Goal: Task Accomplishment & Management: Manage account settings

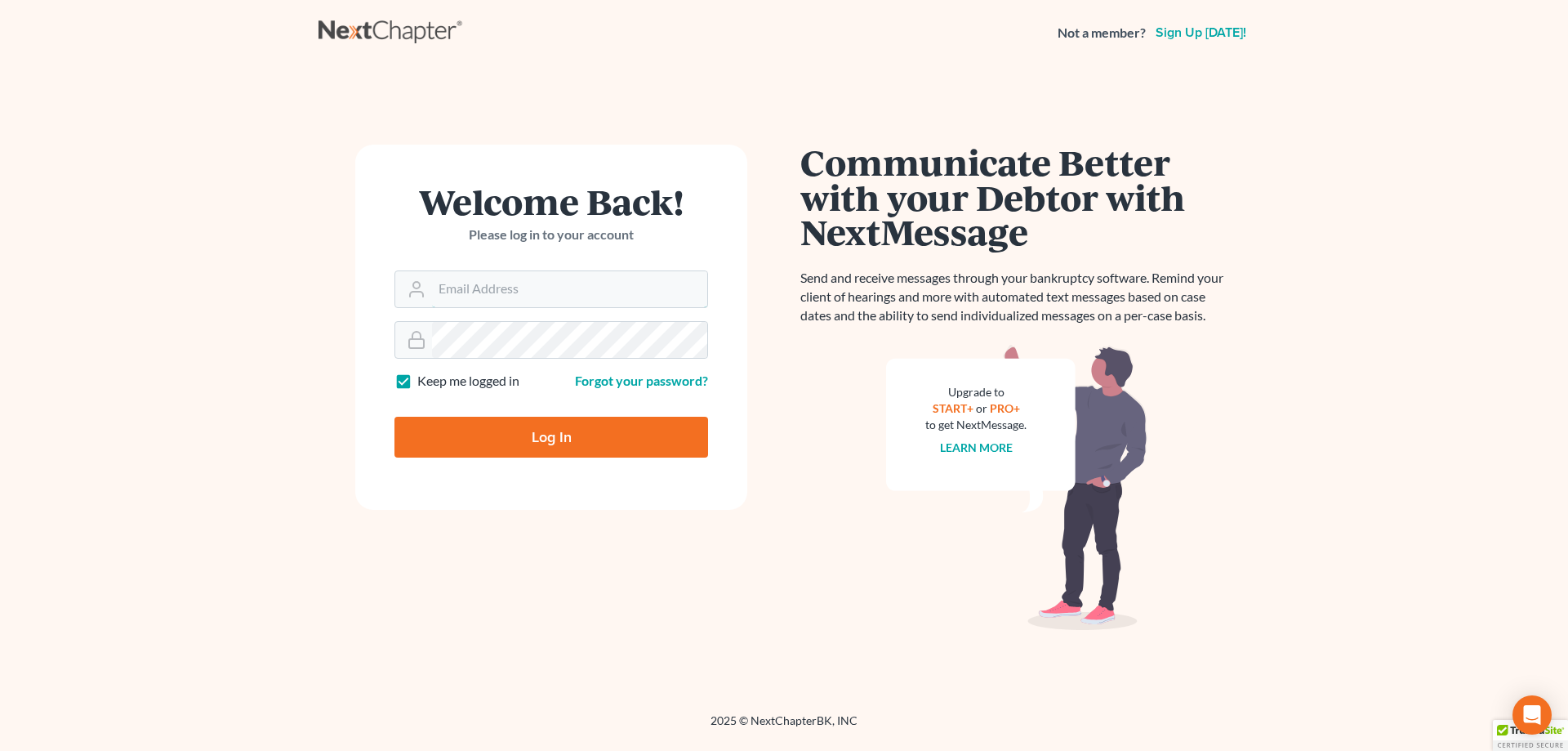
type input "[EMAIL_ADDRESS][DOMAIN_NAME]"
click at [474, 427] on input "Log In" at bounding box center [550, 436] width 314 height 41
type input "Thinking..."
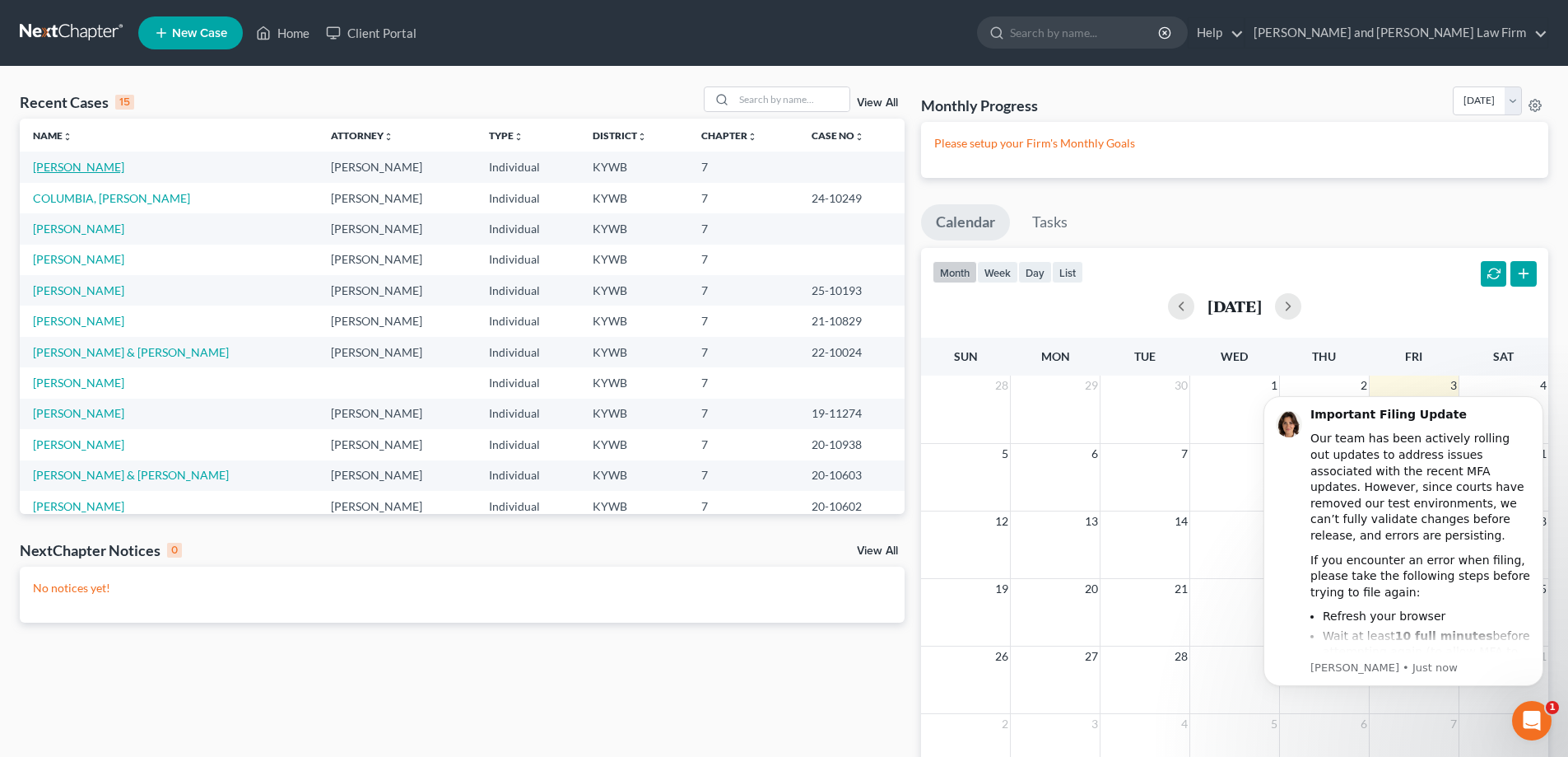
click at [102, 160] on link "PRIDDY, DANNY" at bounding box center [78, 166] width 92 height 14
select select "10"
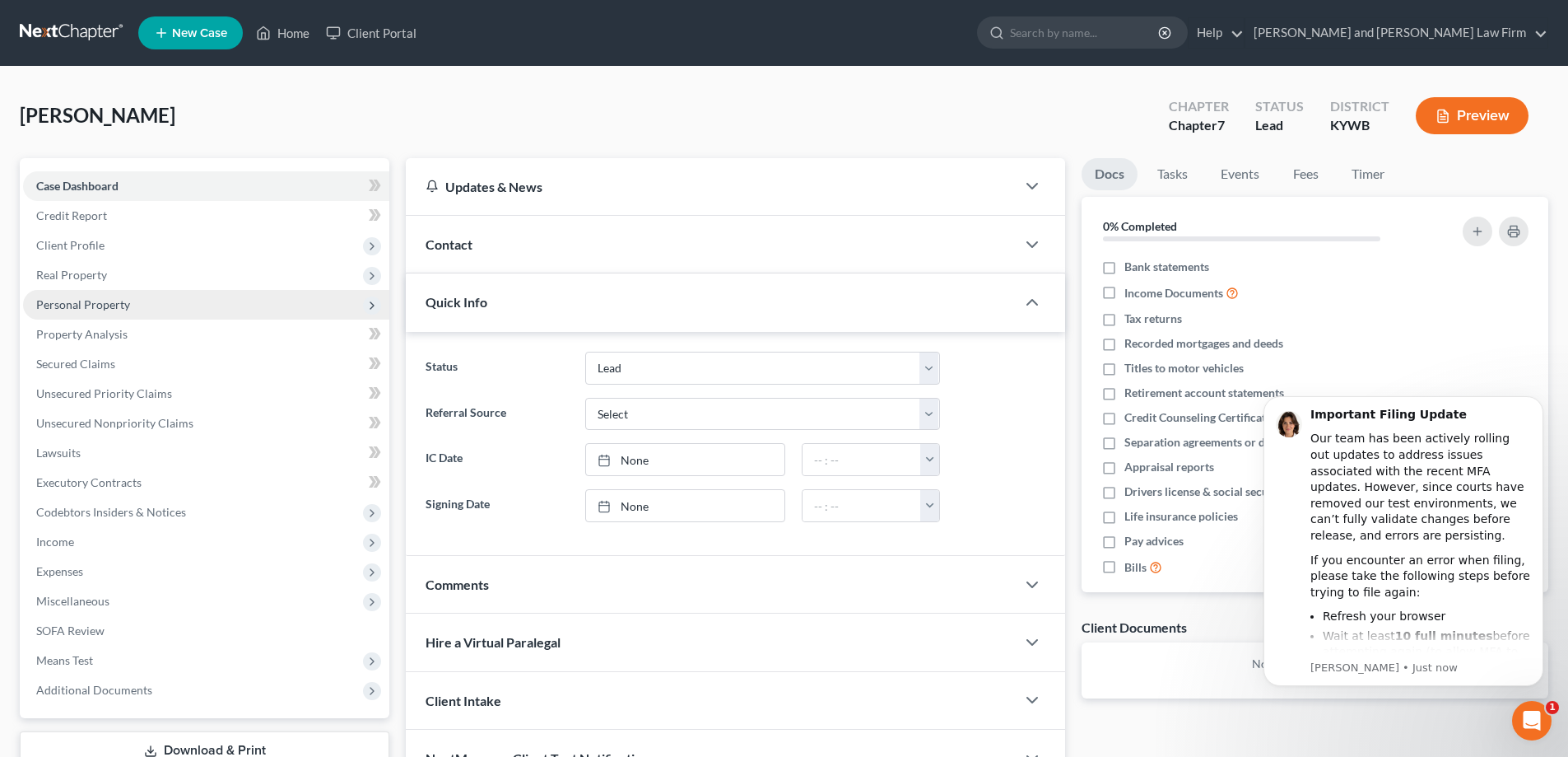
click at [108, 297] on span "Personal Property" at bounding box center [82, 304] width 94 height 14
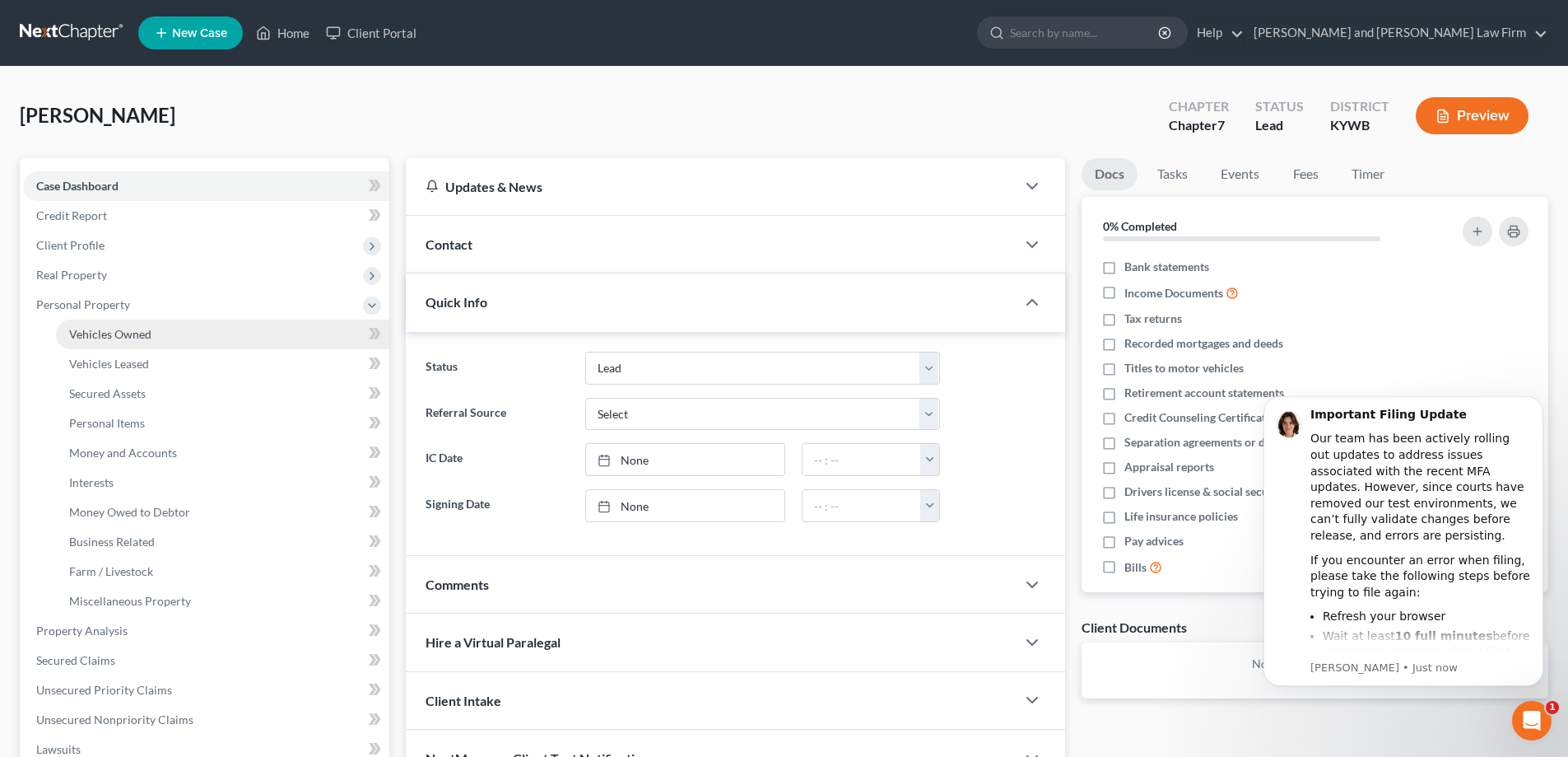
click at [125, 340] on span "Vehicles Owned" at bounding box center [110, 334] width 82 height 14
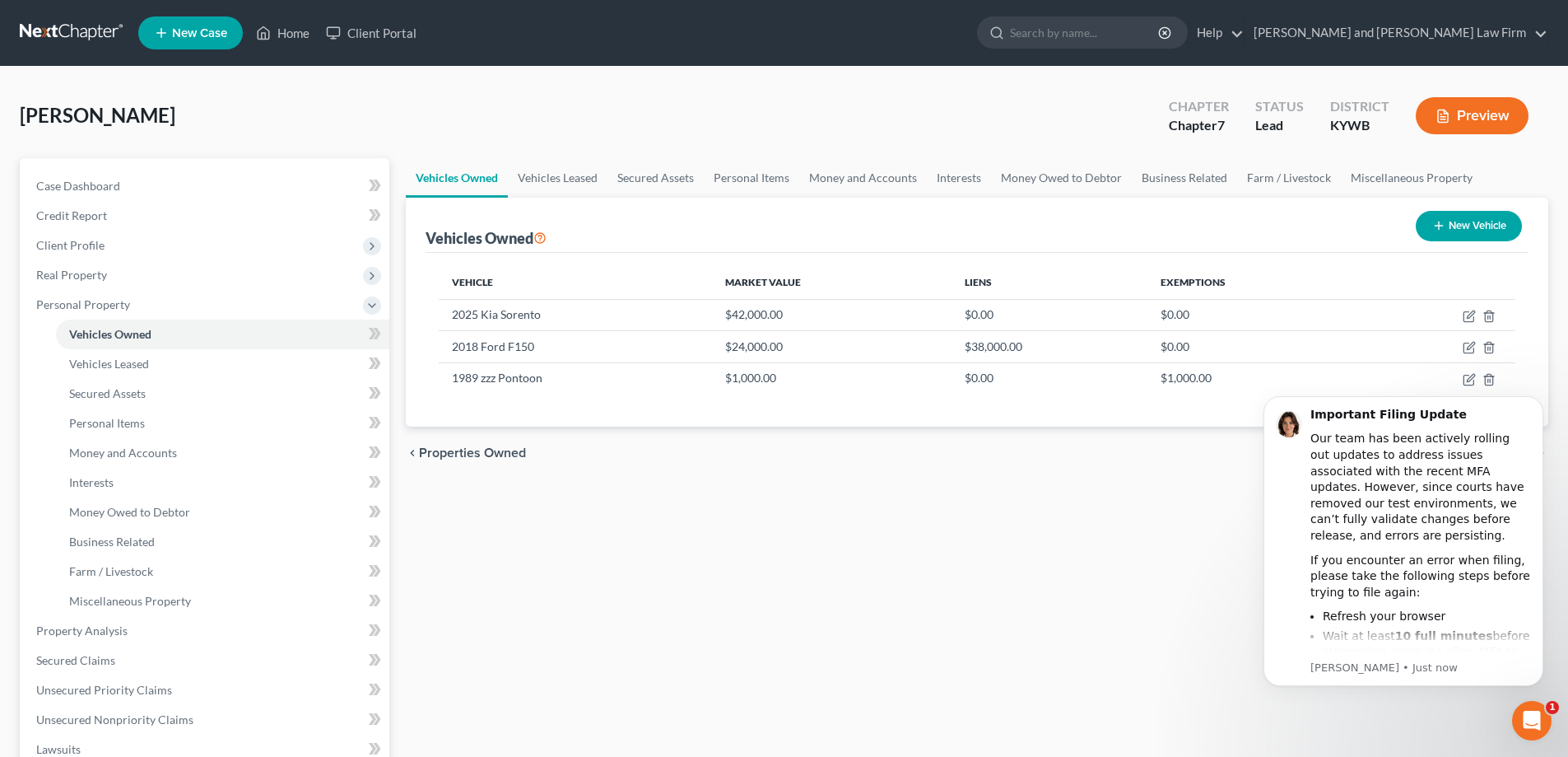
click at [1458, 382] on body "Important Filing Update Our team has been actively rolling out updates to addre…" at bounding box center [1404, 562] width 316 height 360
click at [1462, 381] on html "Important Filing Update Our team has been actively rolling out updates to addre…" at bounding box center [1404, 562] width 330 height 373
click at [1461, 381] on html "Important Filing Update Our team has been actively rolling out updates to addre…" at bounding box center [1404, 562] width 330 height 373
drag, startPoint x: 1156, startPoint y: 629, endPoint x: 1156, endPoint y: 614, distance: 15.0
click at [1156, 626] on div "Vehicles Owned Vehicles Leased Secured Assets Personal Items Money and Accounts…" at bounding box center [976, 634] width 1159 height 951
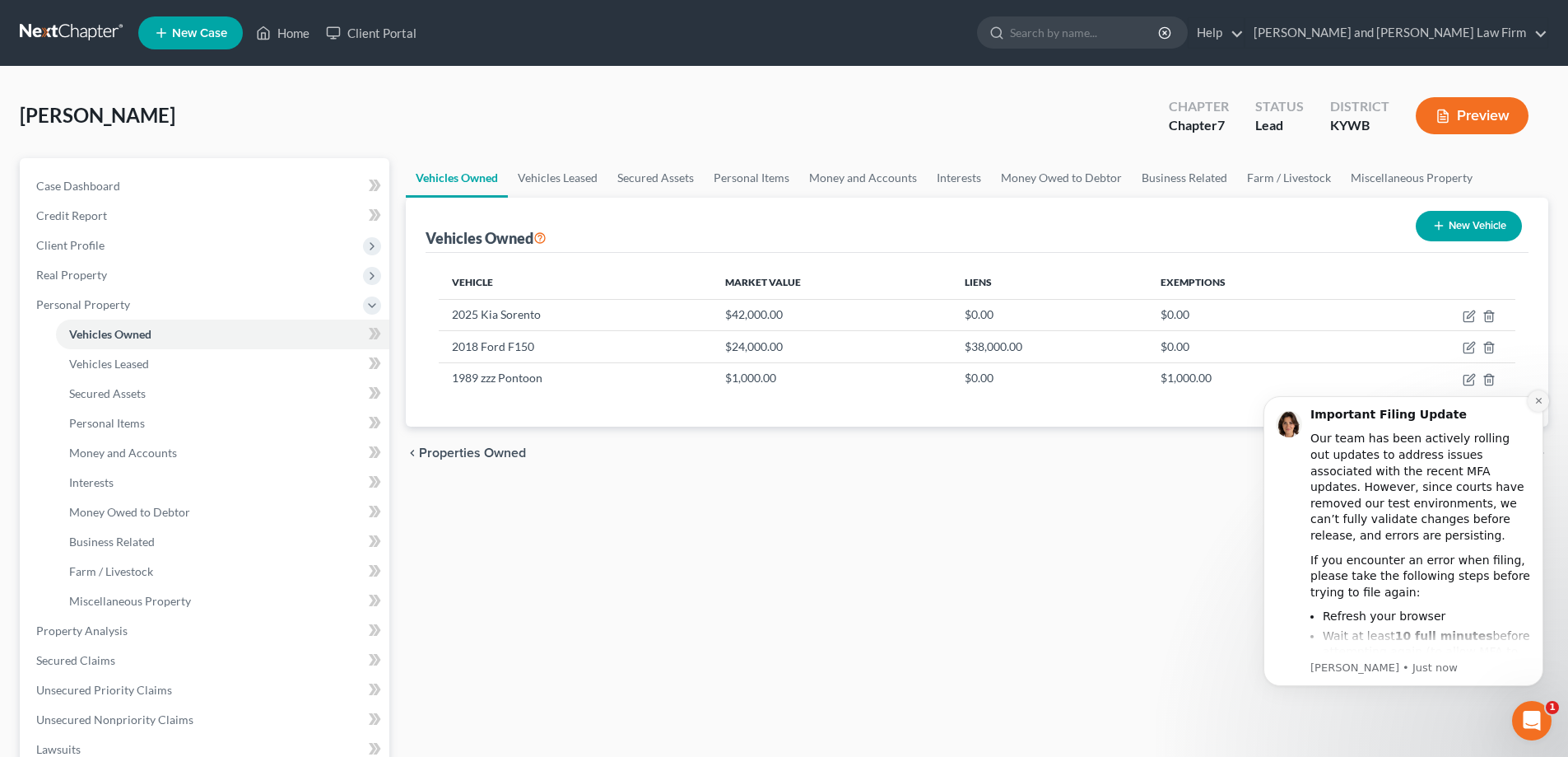
click at [1539, 397] on icon "Dismiss notification" at bounding box center [1538, 400] width 9 height 9
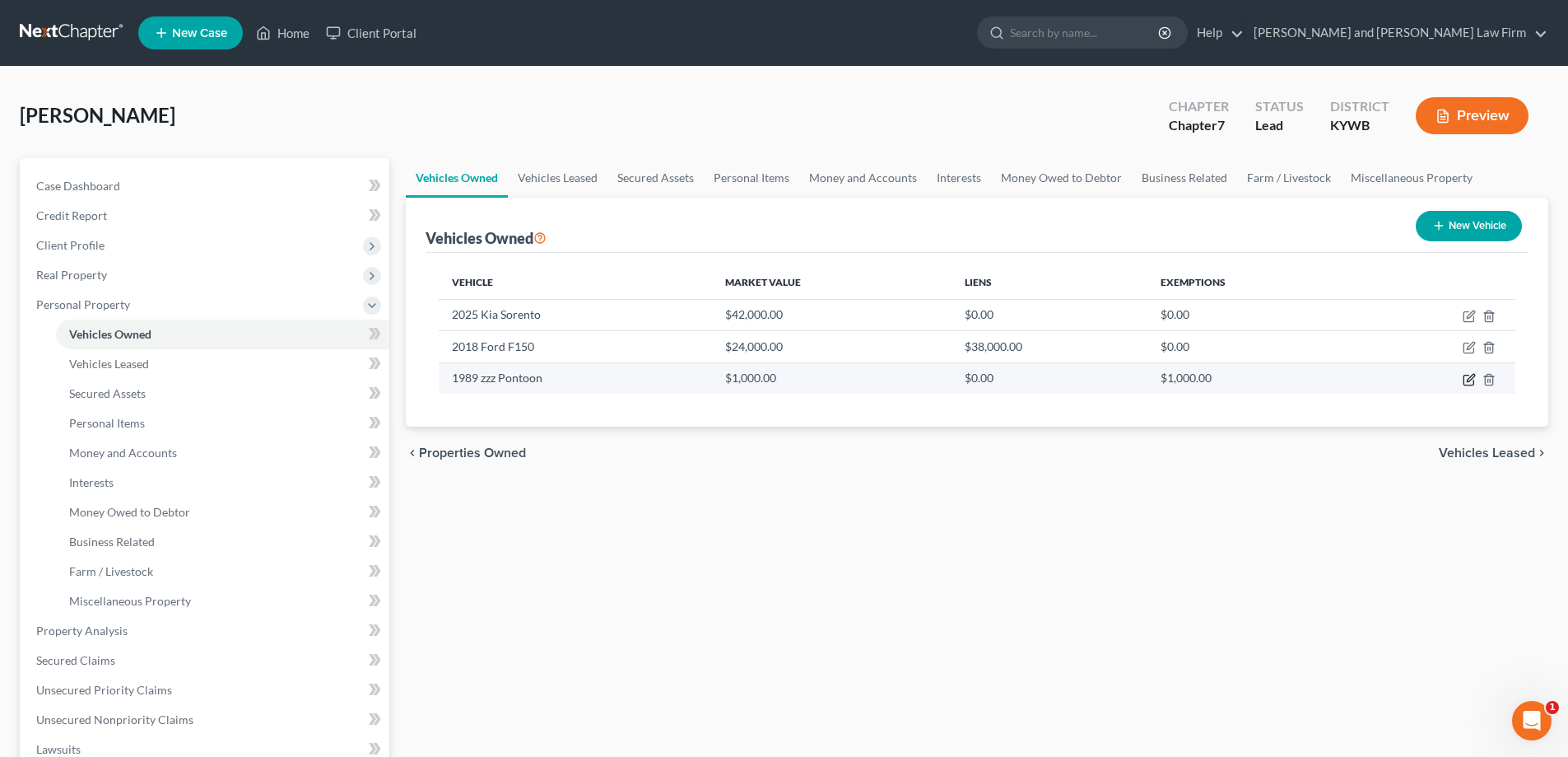
click at [1470, 383] on icon "button" at bounding box center [1469, 380] width 14 height 14
select select "3"
select select "37"
select select "0"
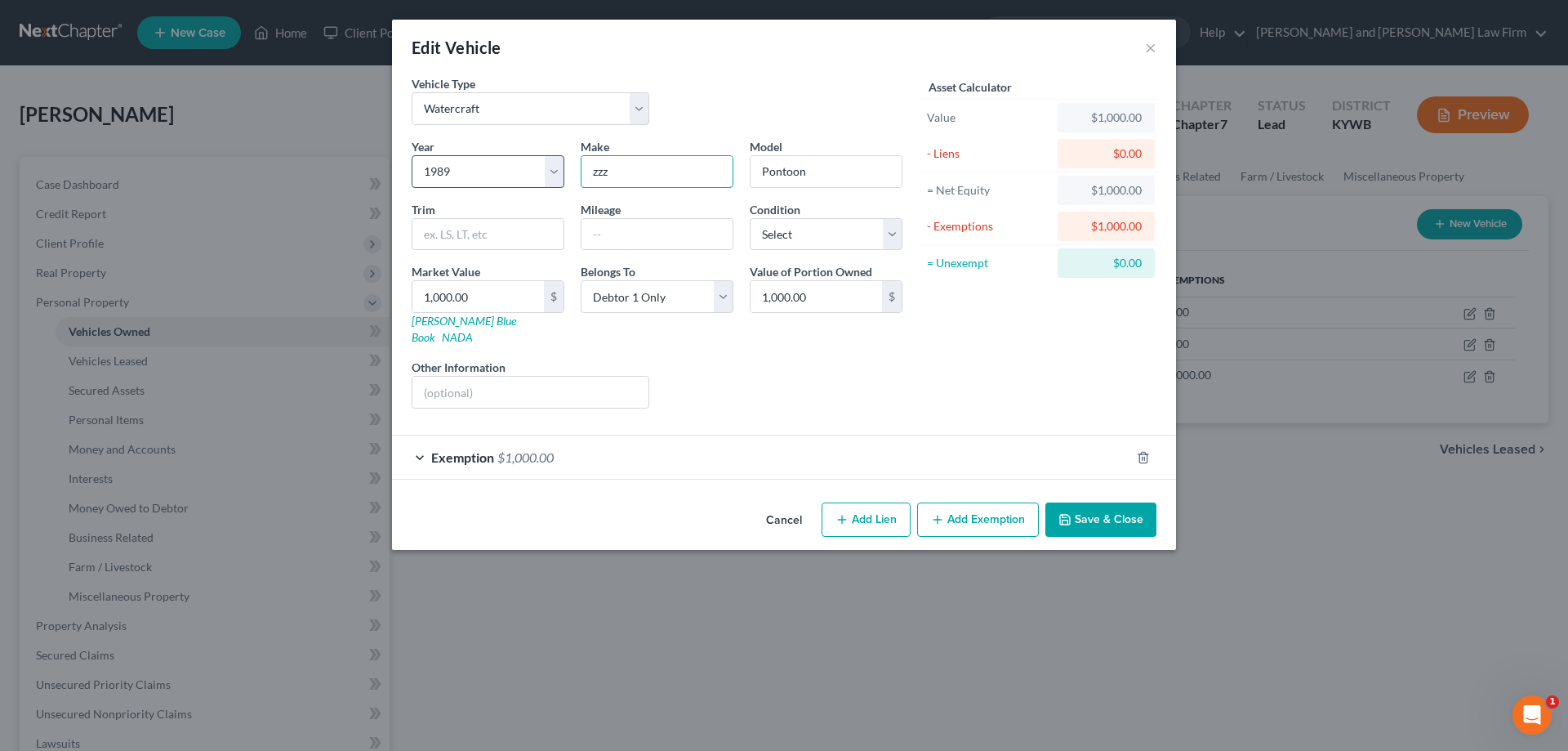
drag, startPoint x: 649, startPoint y: 168, endPoint x: 493, endPoint y: 161, distance: 156.2
click at [493, 161] on div "Year Select 2026 2025 2024 2023 2022 2021 2020 2019 2018 2017 2016 2015 2014 20…" at bounding box center [657, 280] width 507 height 284
type input "Lowel"
click at [1092, 510] on button "Save & Close" at bounding box center [1101, 520] width 111 height 35
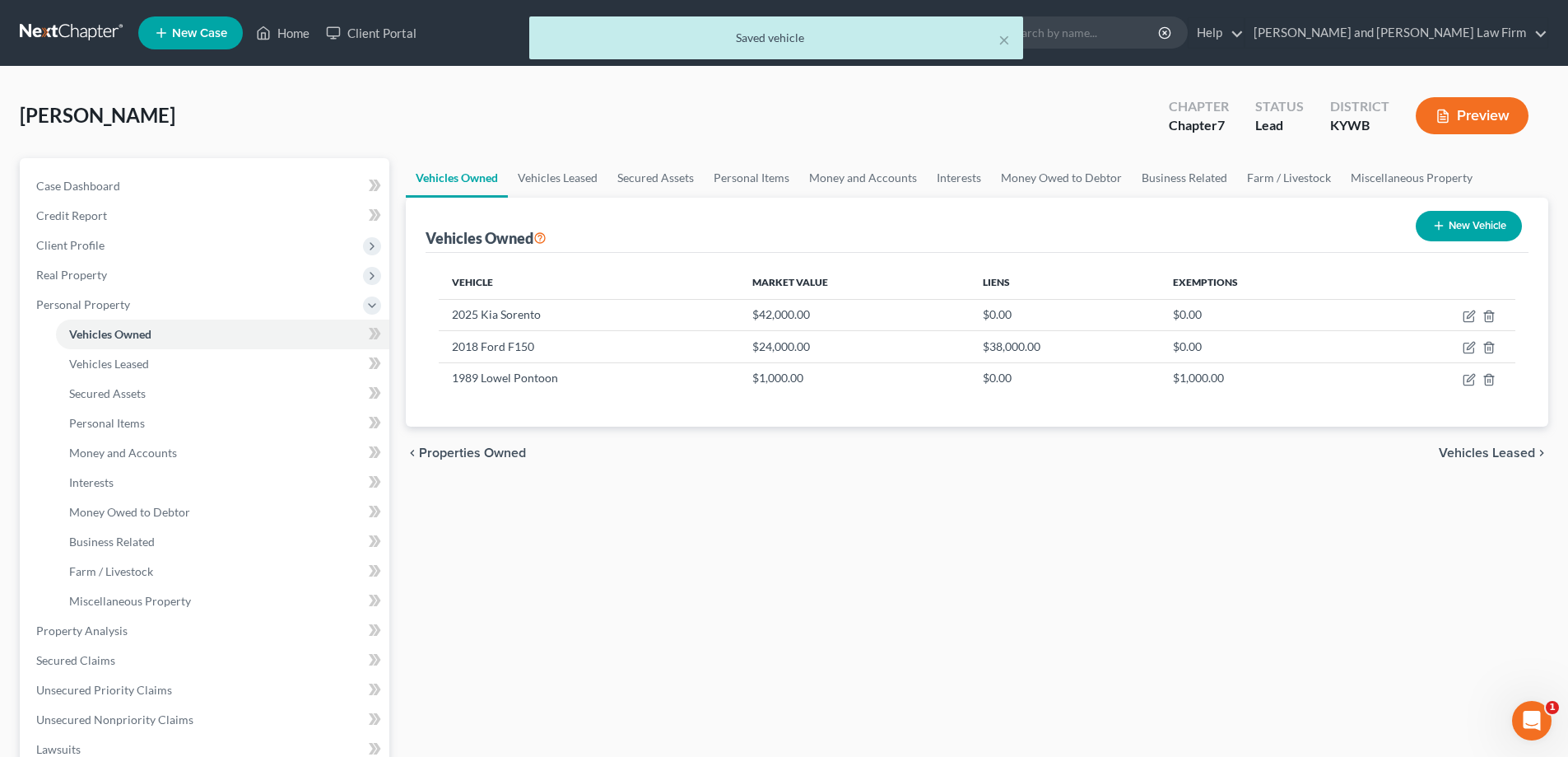
click at [1492, 105] on button "Preview" at bounding box center [1472, 115] width 113 height 37
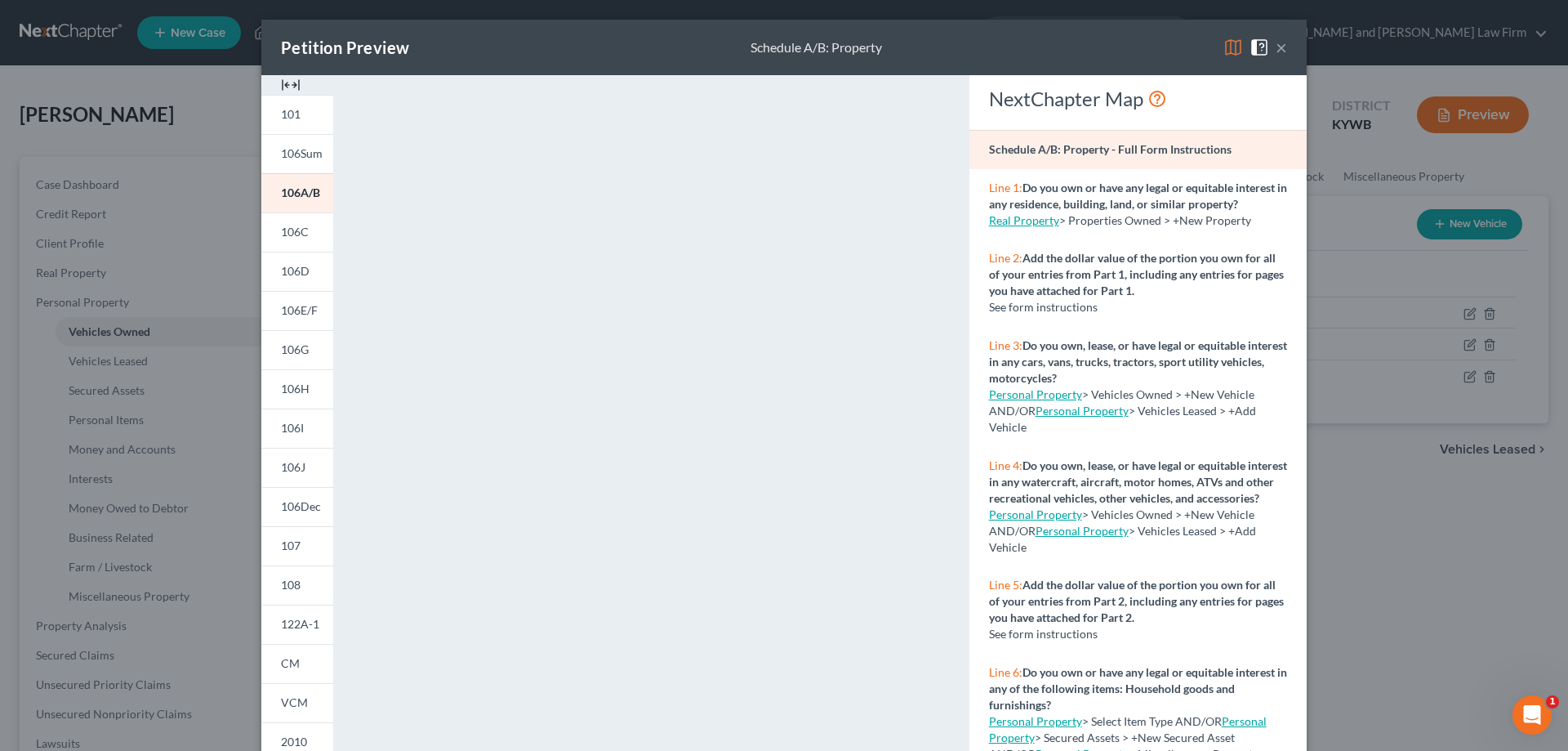
click at [1279, 37] on button "×" at bounding box center [1281, 47] width 12 height 19
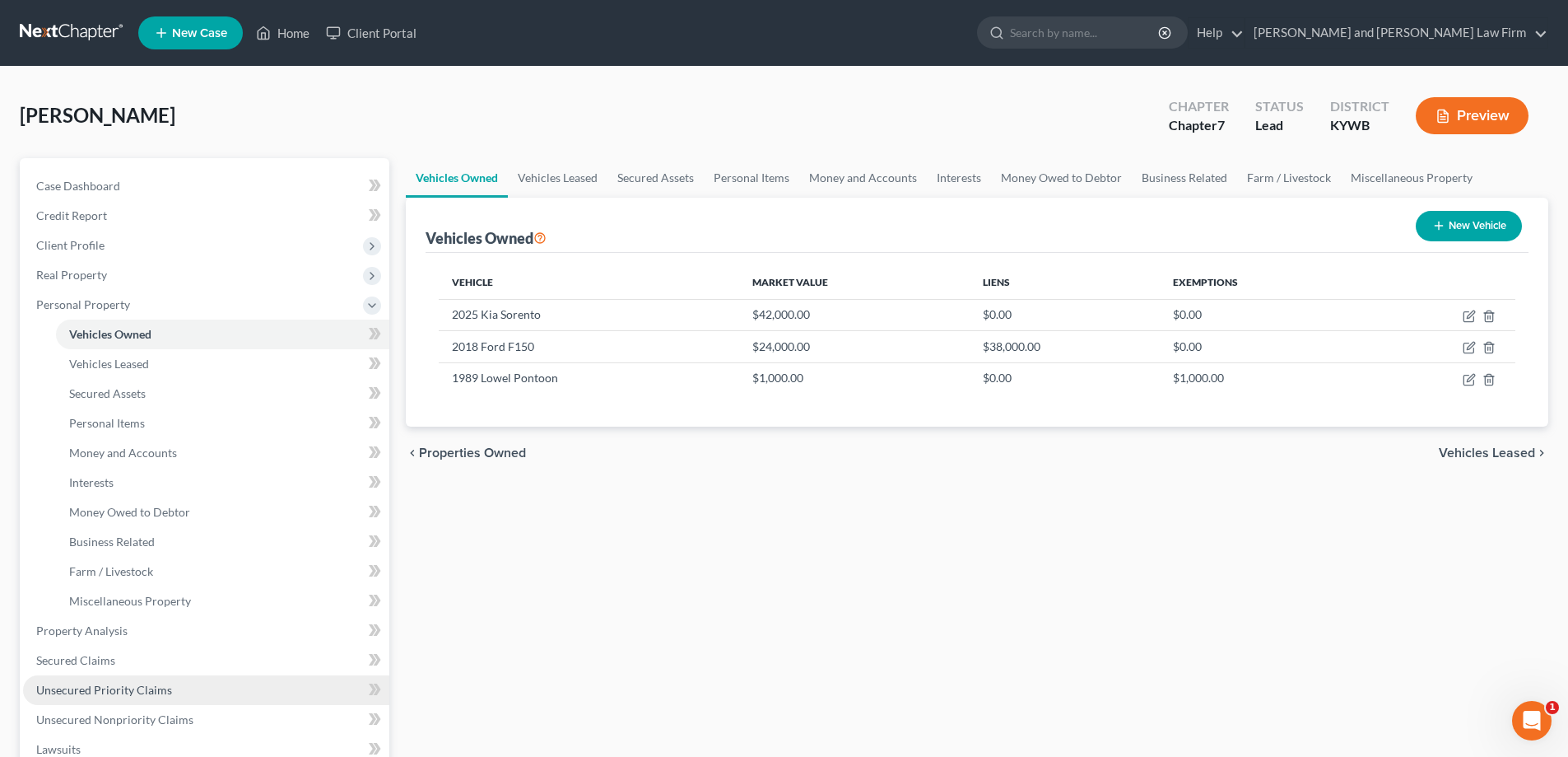
click at [125, 685] on span "Unsecured Priority Claims" at bounding box center [103, 689] width 136 height 14
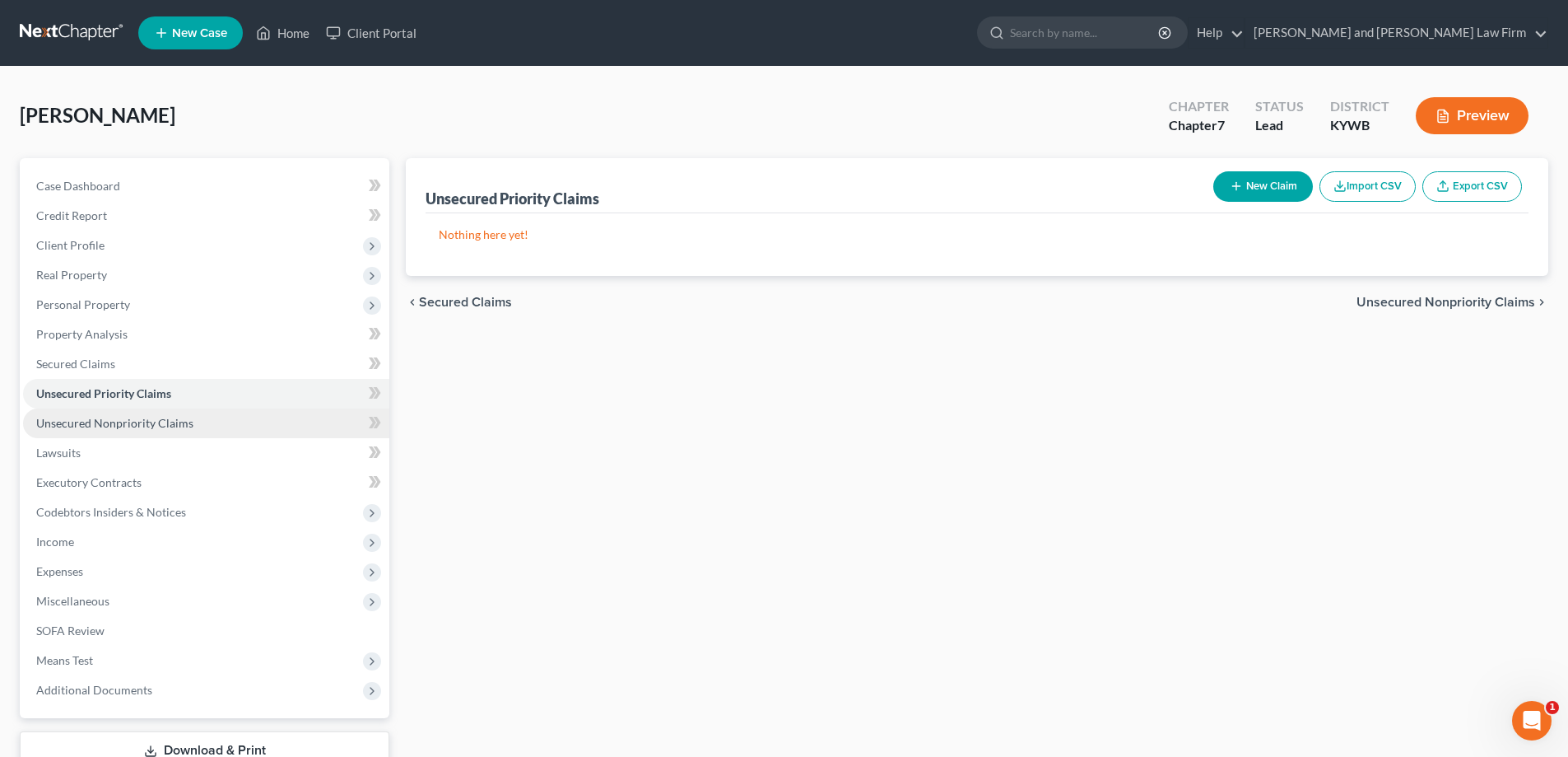
click at [143, 420] on span "Unsecured Nonpriority Claims" at bounding box center [114, 422] width 158 height 14
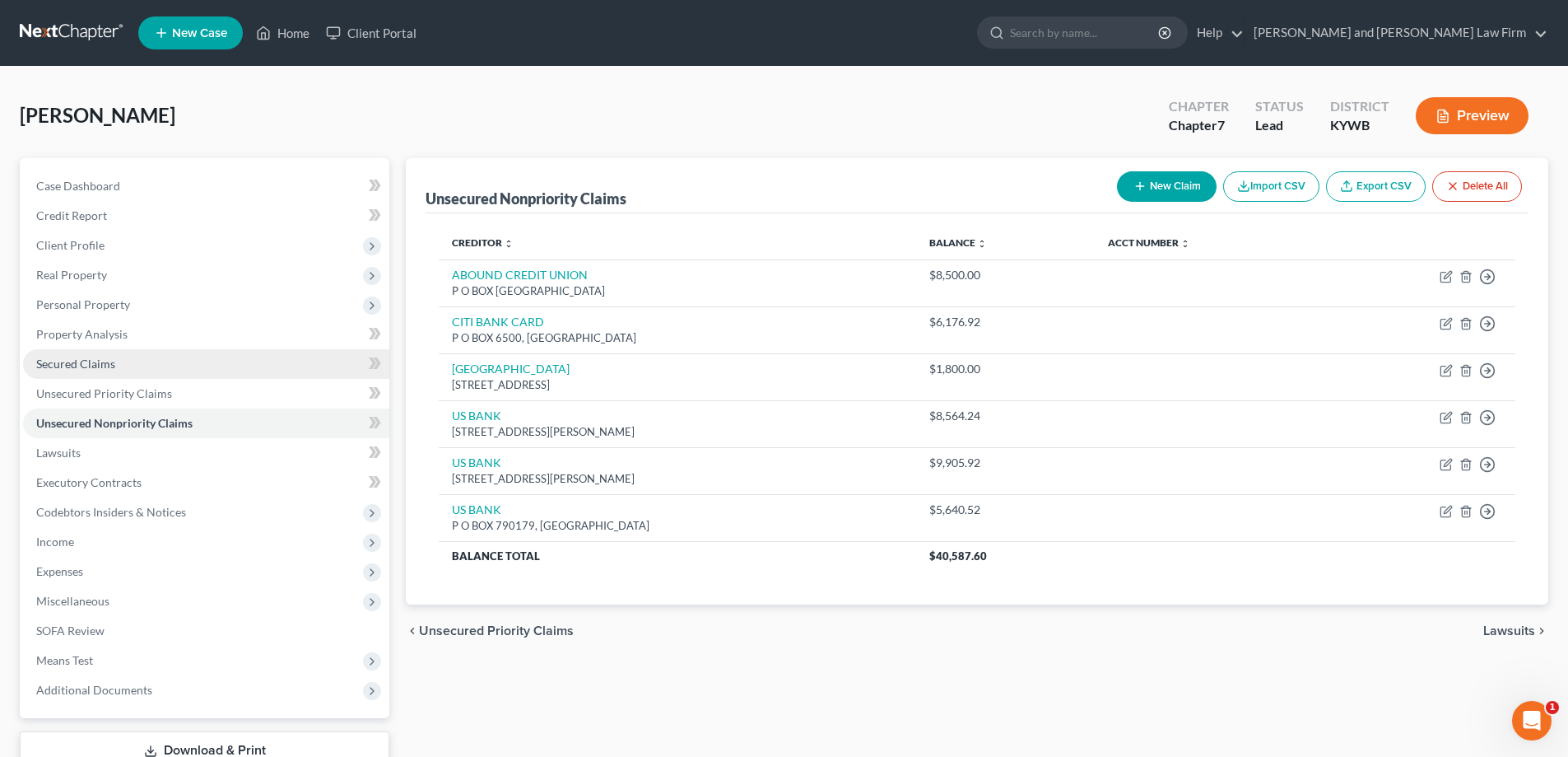
click at [129, 369] on link "Secured Claims" at bounding box center [206, 364] width 366 height 30
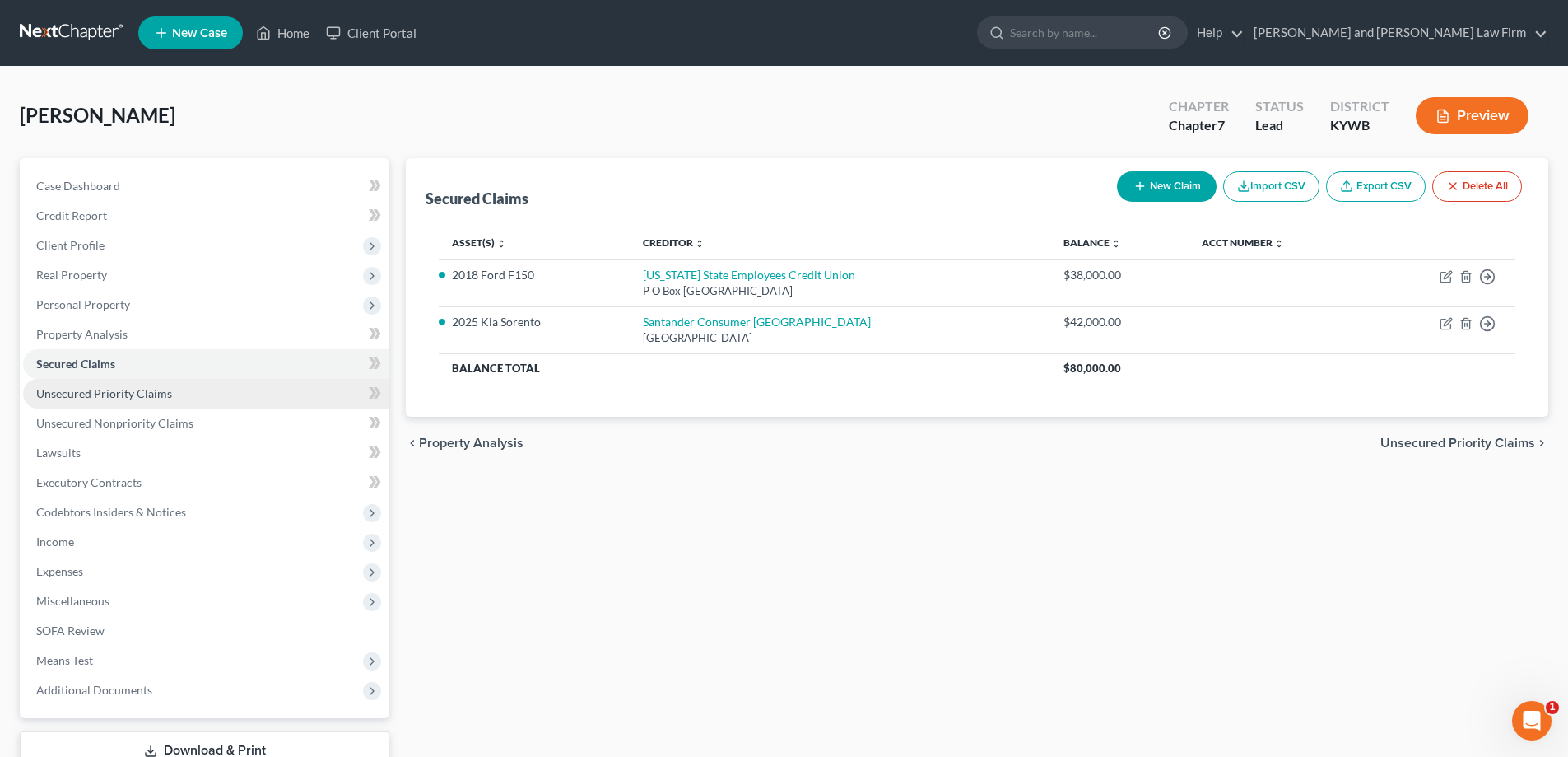
click at [129, 402] on link "Unsecured Priority Claims" at bounding box center [206, 393] width 366 height 30
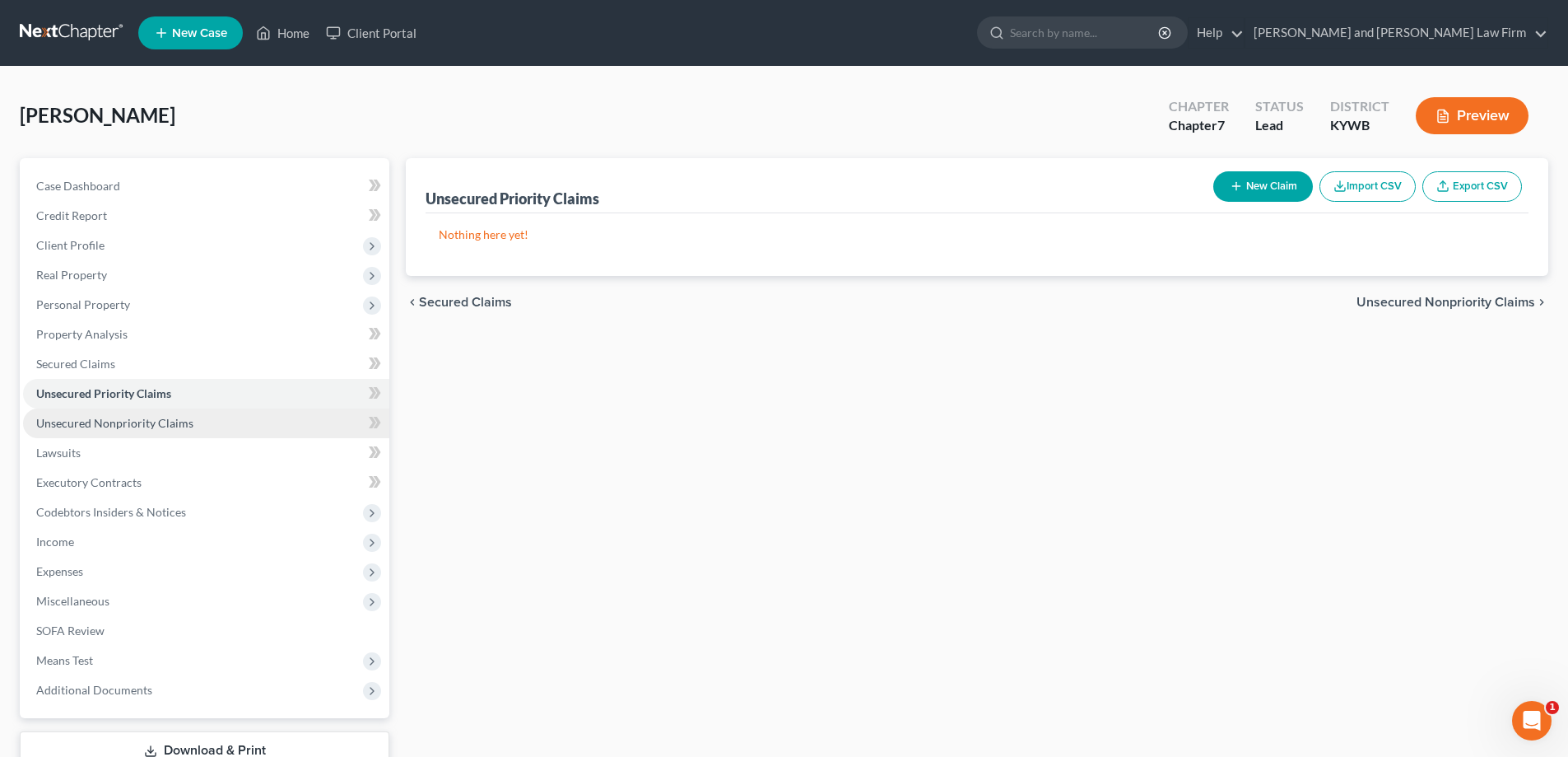
click at [129, 424] on span "Unsecured Nonpriority Claims" at bounding box center [114, 422] width 158 height 14
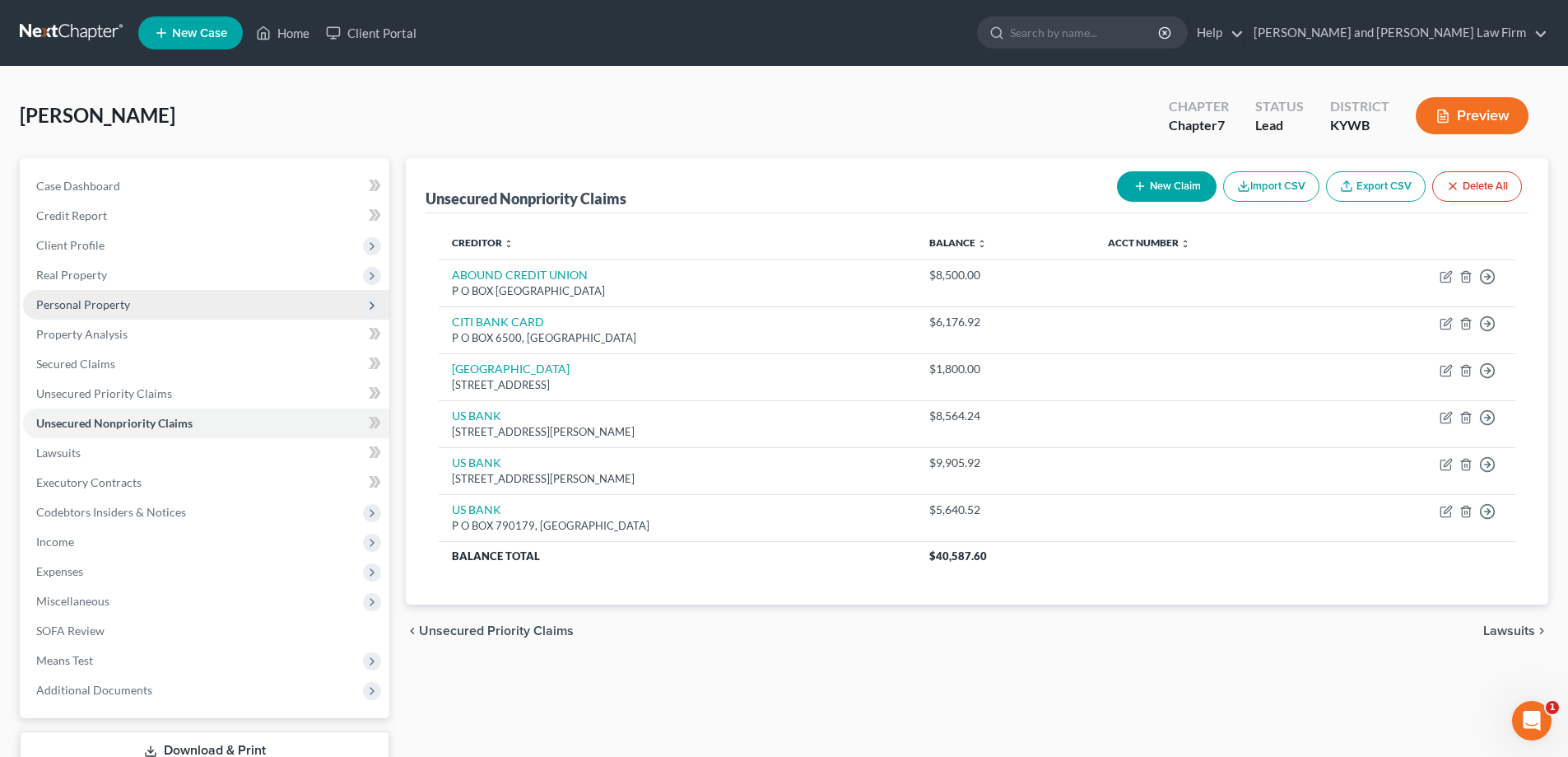
click at [128, 302] on span "Personal Property" at bounding box center [82, 304] width 94 height 14
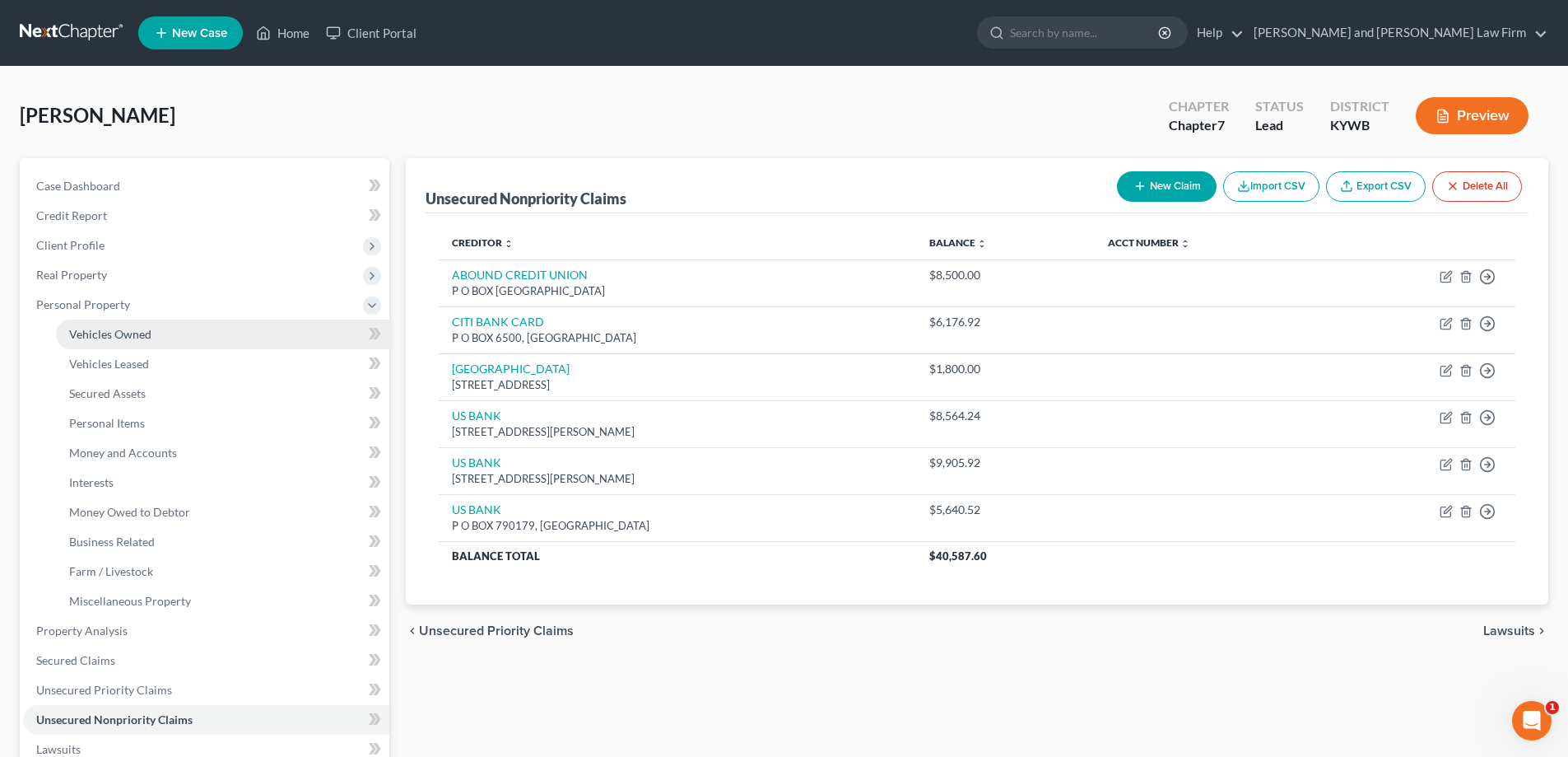
click at [141, 339] on span "Vehicles Owned" at bounding box center [110, 334] width 82 height 14
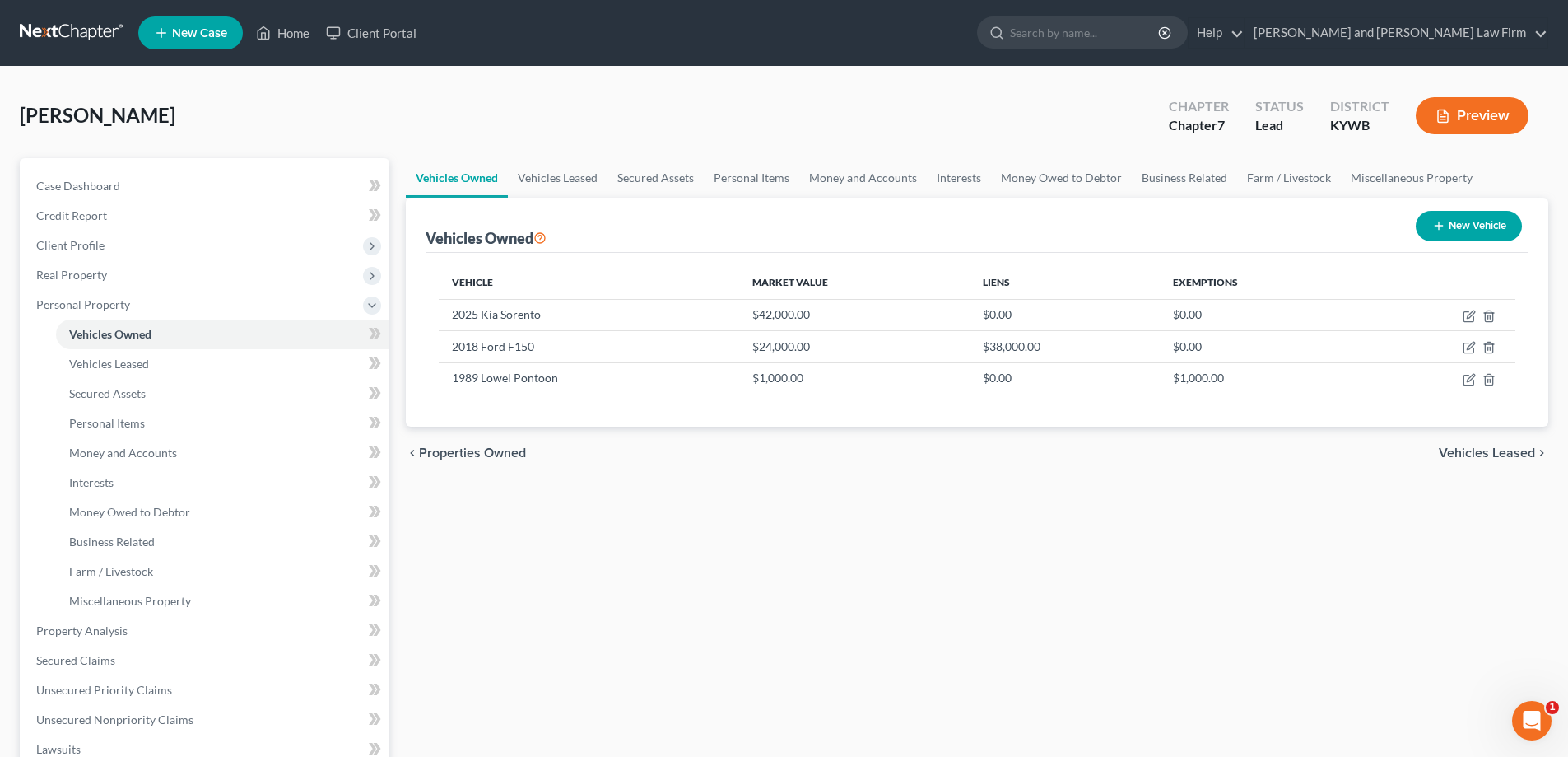
click at [1463, 121] on button "Preview" at bounding box center [1472, 115] width 113 height 37
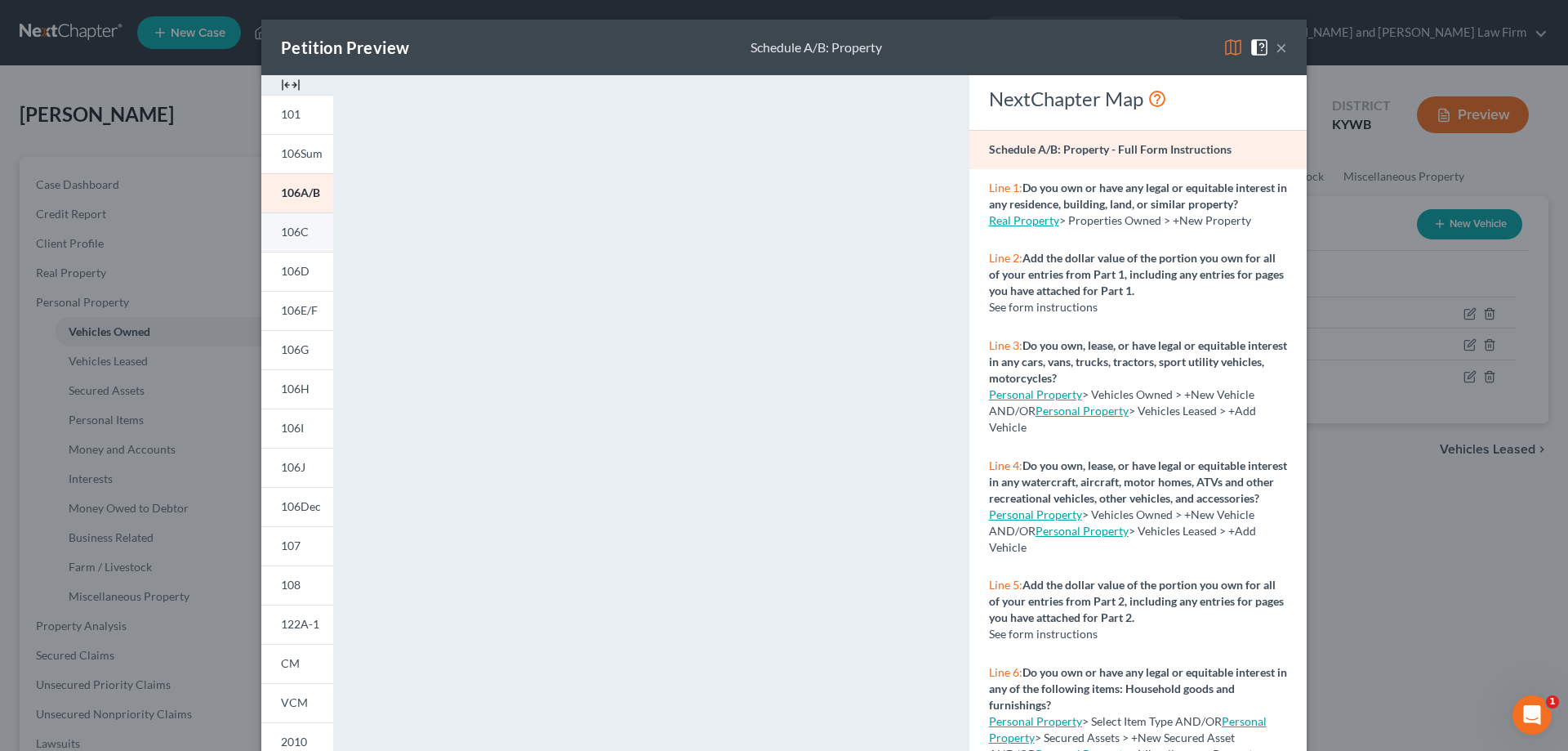
click at [291, 235] on span "106C" at bounding box center [294, 231] width 28 height 13
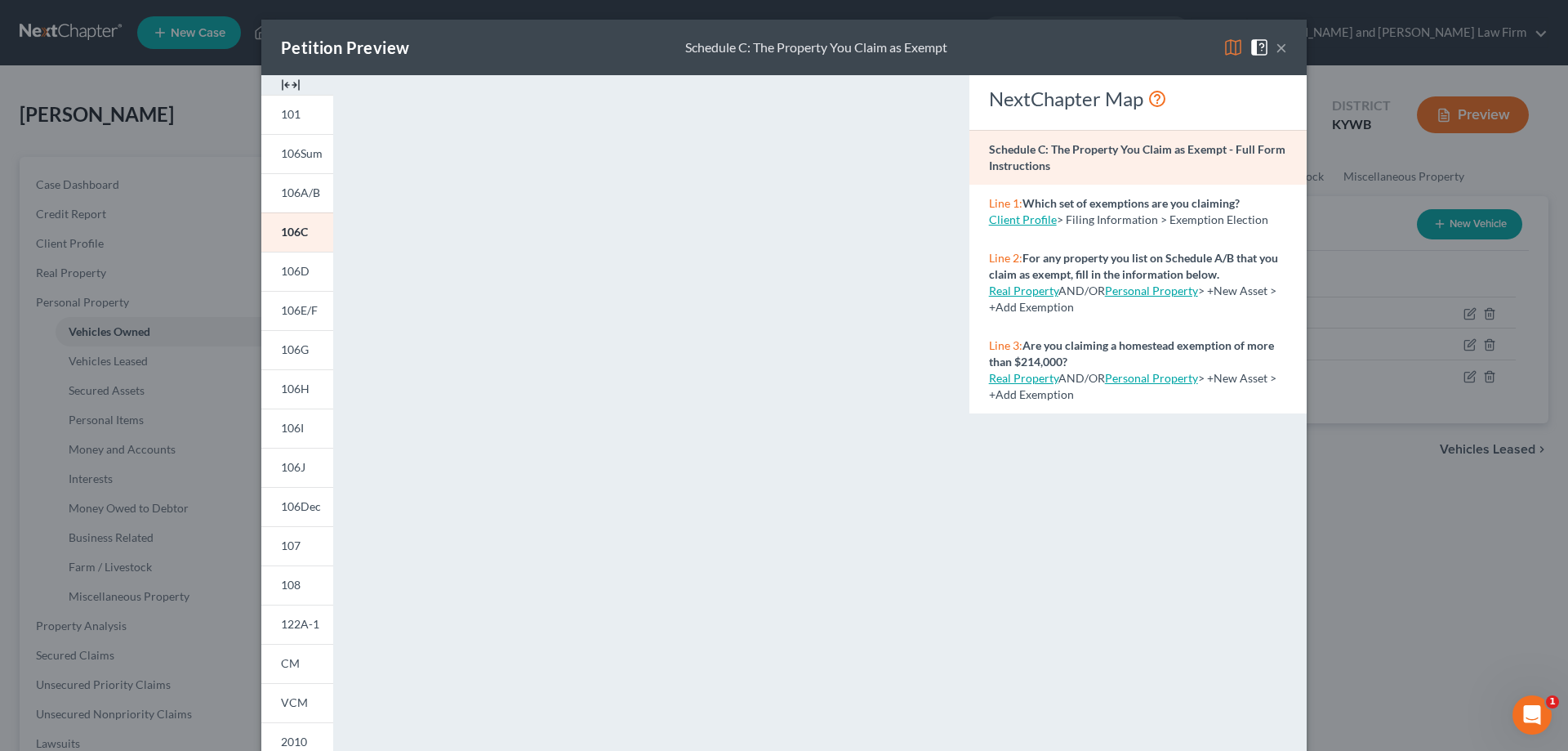
click at [1275, 53] on button "×" at bounding box center [1281, 47] width 12 height 19
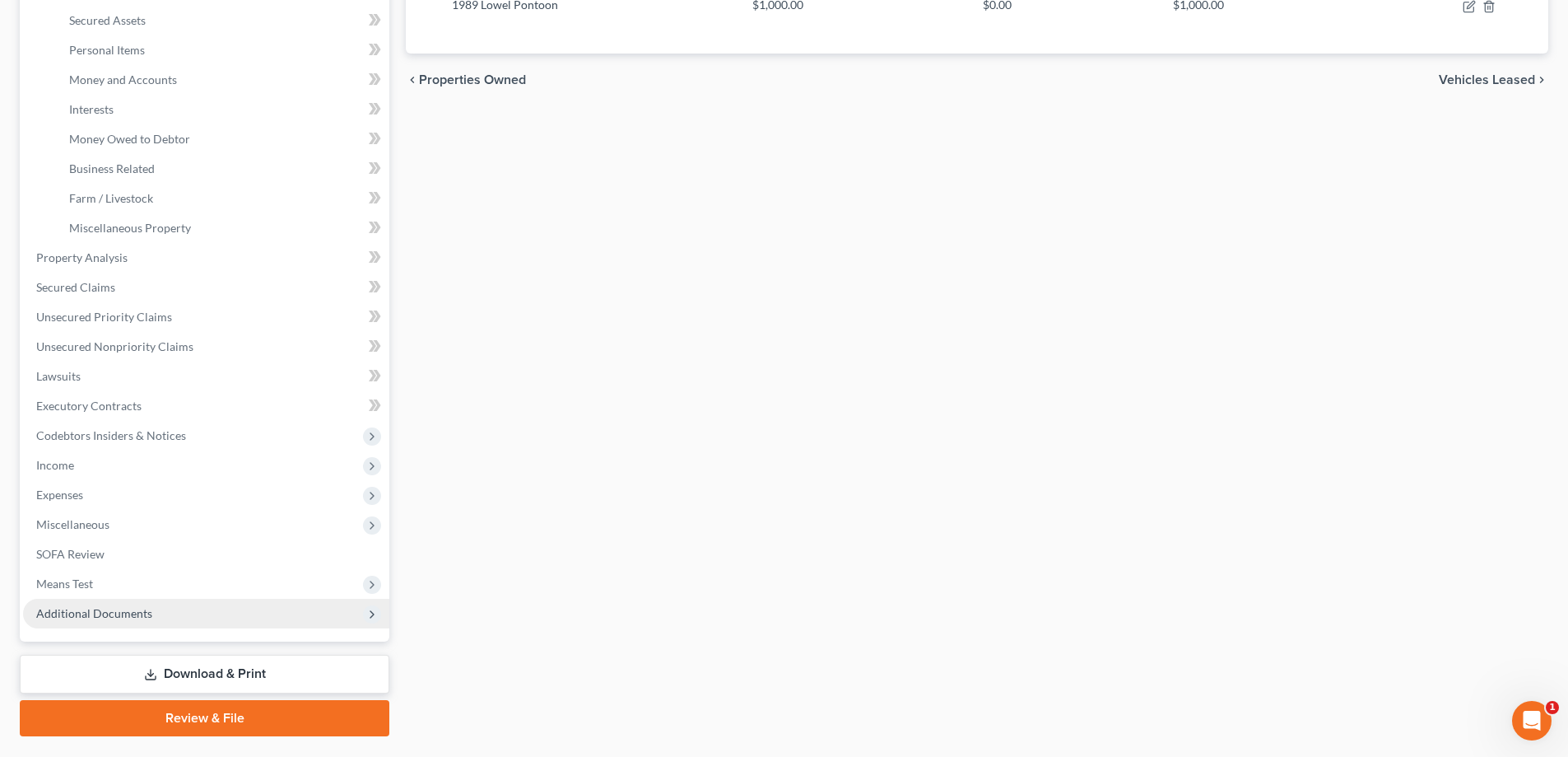
scroll to position [415, 0]
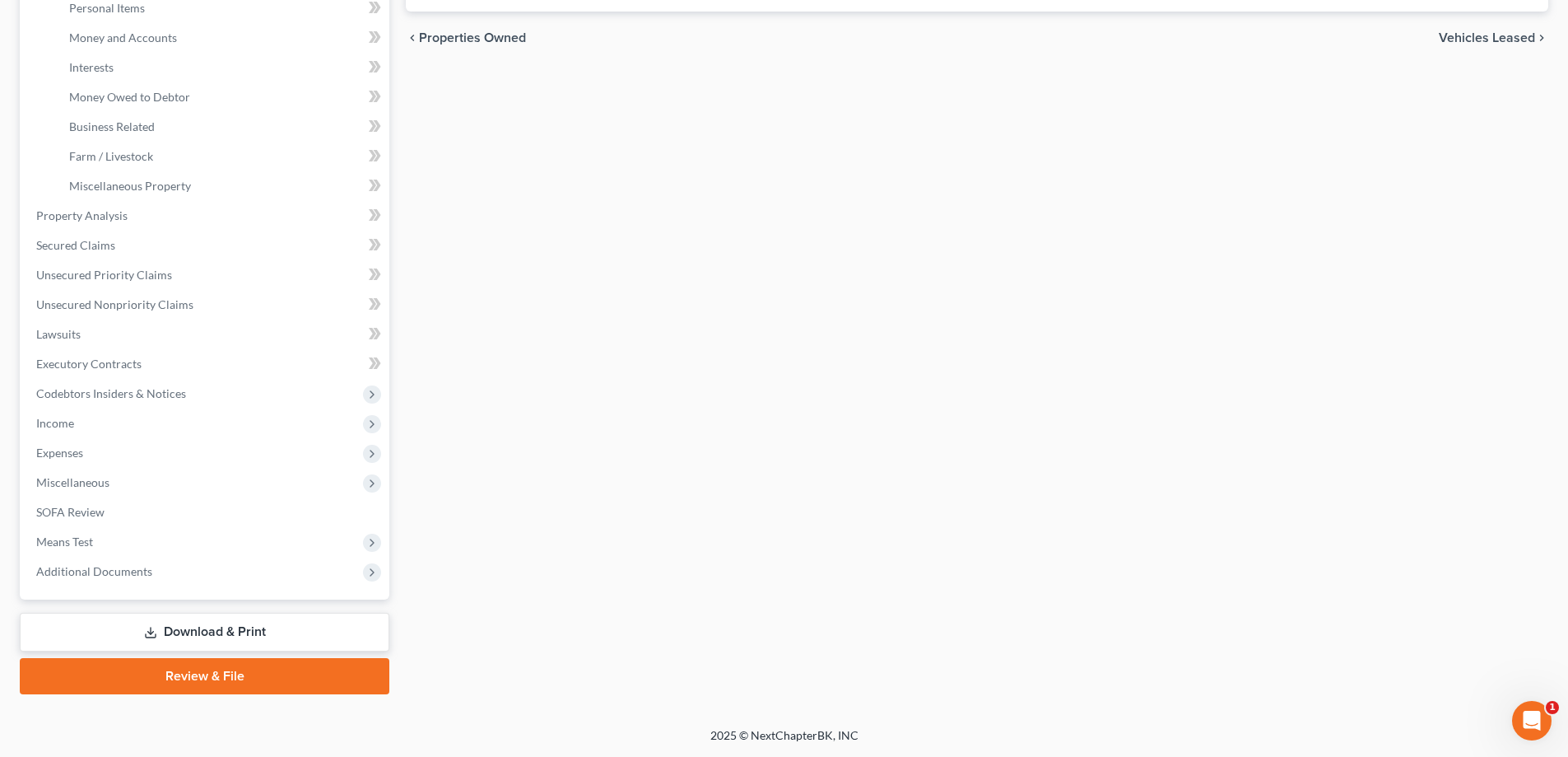
click at [194, 635] on link "Download & Print" at bounding box center [204, 632] width 369 height 39
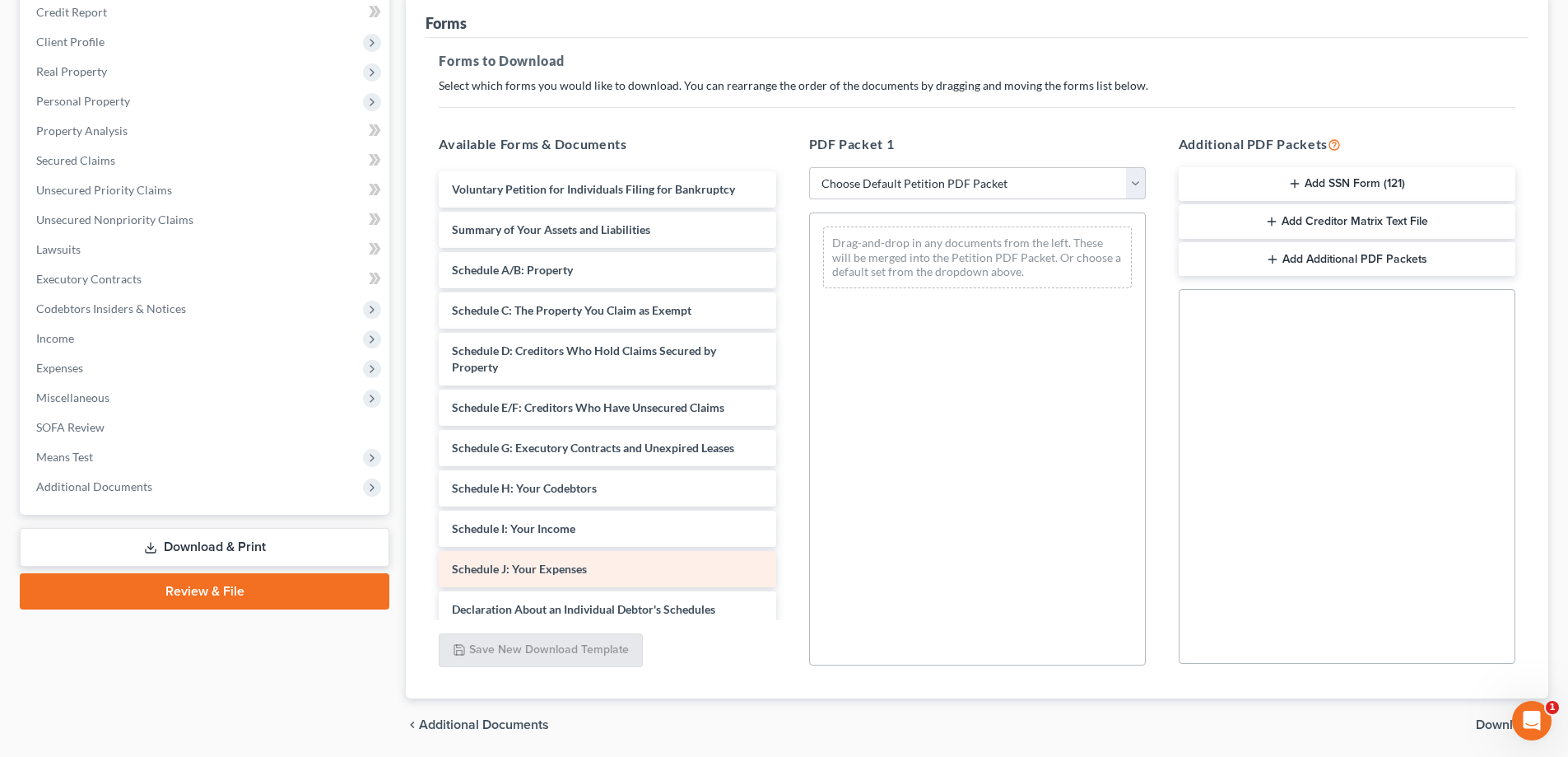
scroll to position [260, 0]
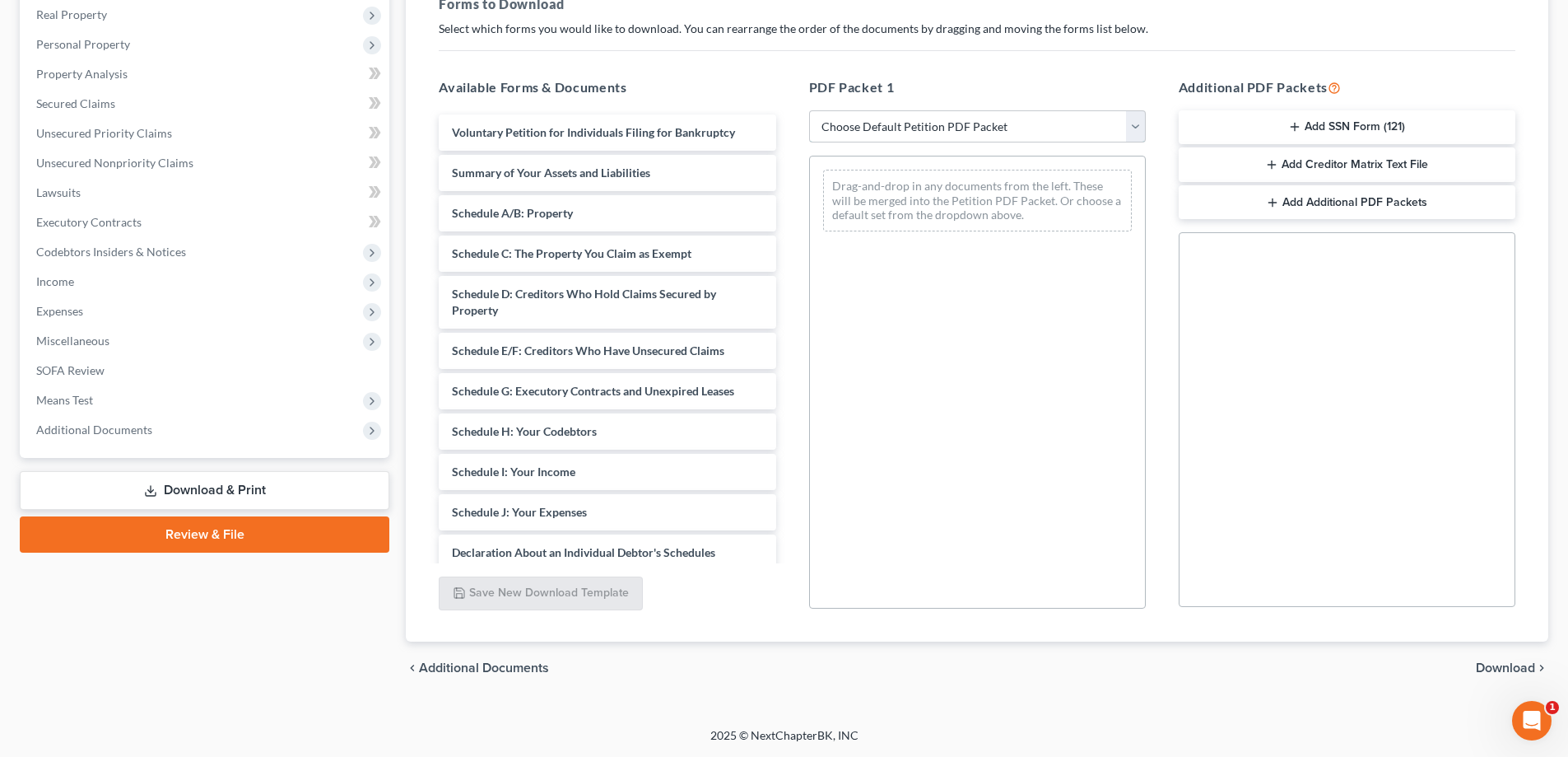
click at [949, 127] on select "Choose Default Petition PDF Packet Complete Bankruptcy Petition (all forms and …" at bounding box center [977, 127] width 336 height 33
select select "0"
click at [809, 110] on select "Choose Default Petition PDF Packet Complete Bankruptcy Petition (all forms and …" at bounding box center [977, 127] width 336 height 33
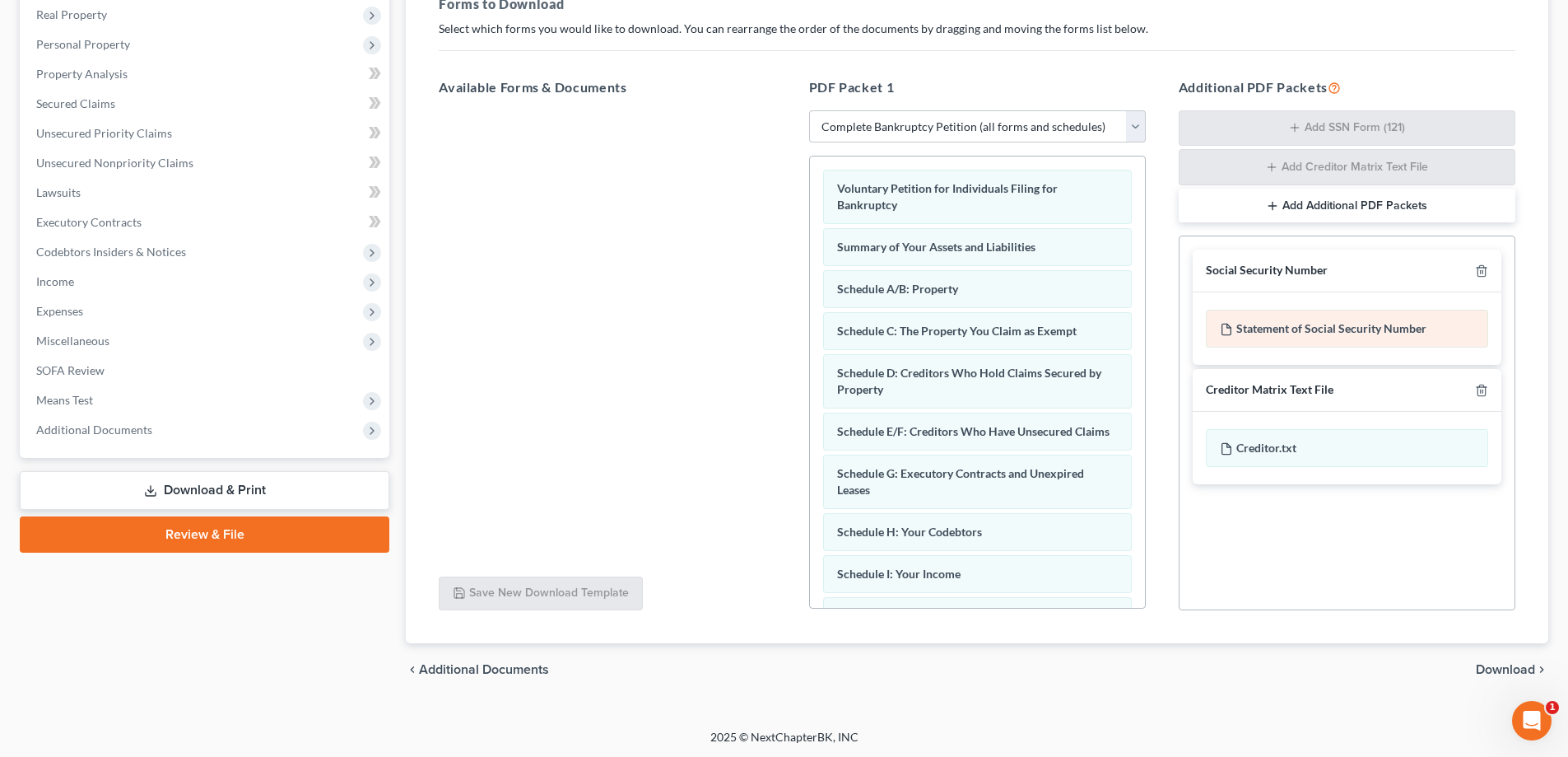
click at [1284, 342] on div "Statement of Social Security Number" at bounding box center [1348, 328] width 282 height 38
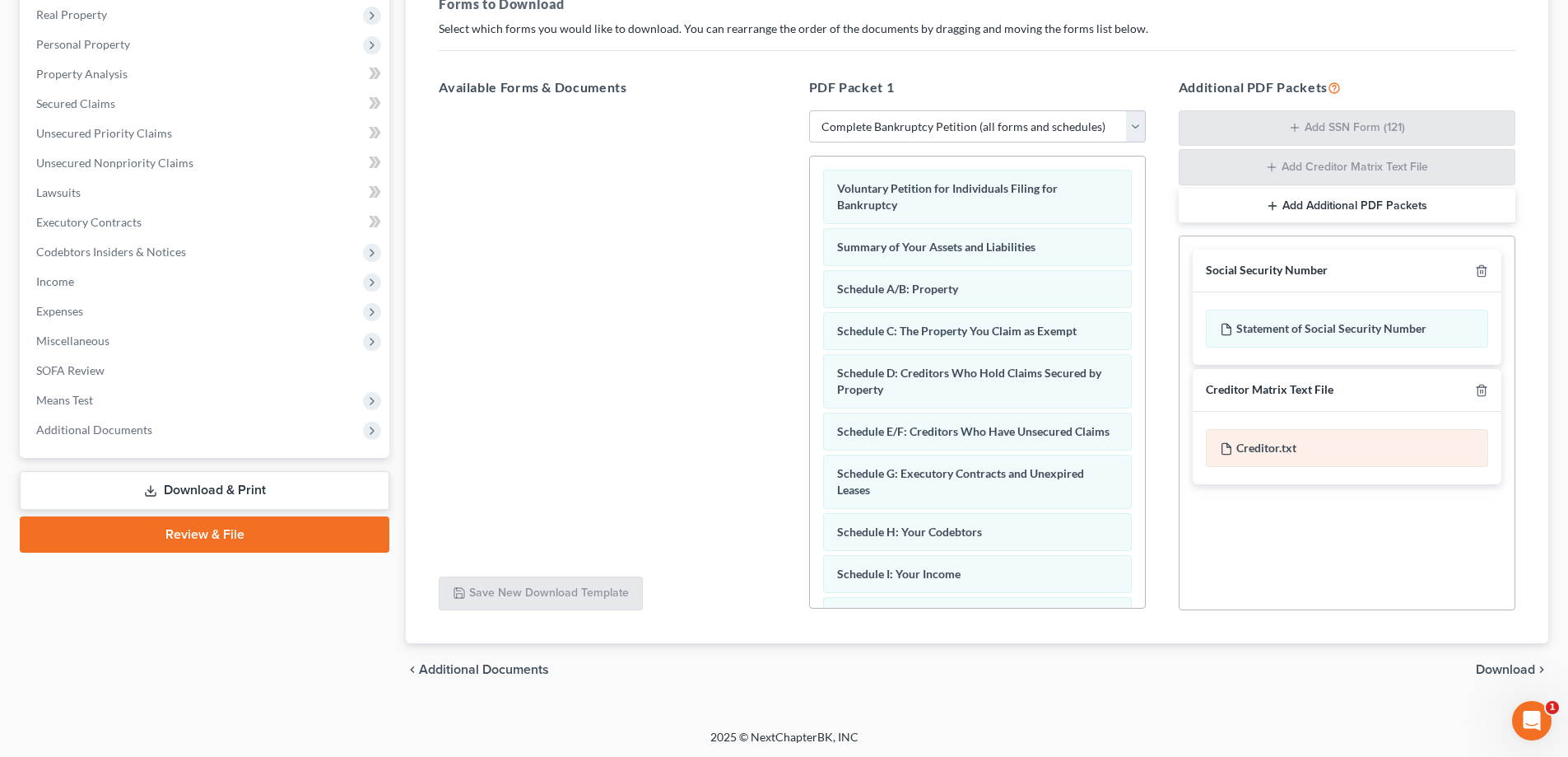
click at [1281, 446] on div "Creditor.txt" at bounding box center [1348, 448] width 282 height 38
click at [1509, 670] on span "Download" at bounding box center [1505, 670] width 59 height 14
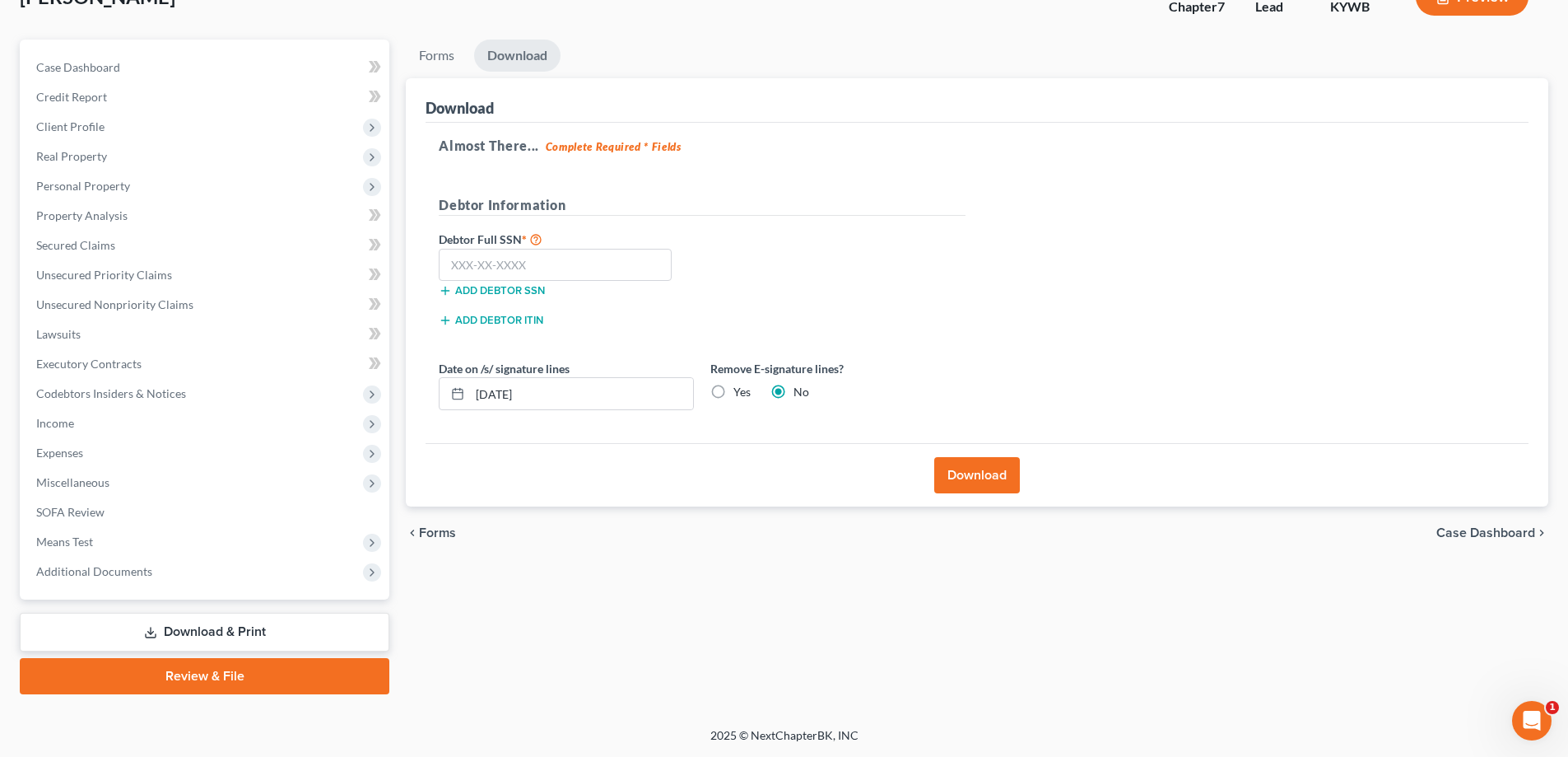
scroll to position [119, 0]
click at [490, 263] on input "text" at bounding box center [555, 265] width 233 height 33
type input "345-42-4842"
click at [951, 474] on button "Download" at bounding box center [977, 475] width 86 height 36
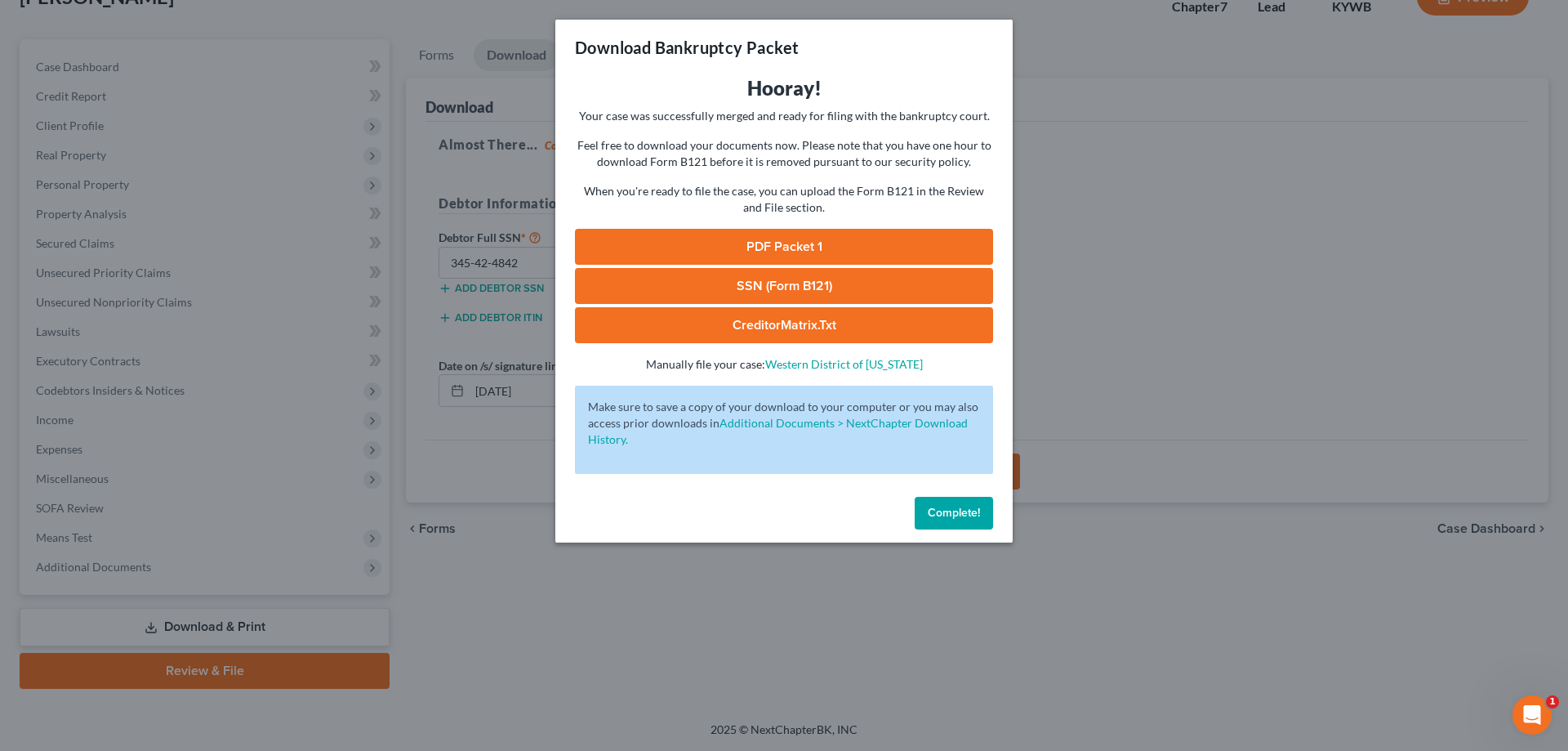
click at [887, 252] on link "PDF Packet 1" at bounding box center [784, 246] width 418 height 35
click at [823, 291] on link "SSN (Form B121)" at bounding box center [784, 285] width 418 height 35
click at [809, 326] on link "CreditorMatrix.txt" at bounding box center [784, 324] width 418 height 35
click at [966, 509] on span "Complete!" at bounding box center [953, 512] width 53 height 13
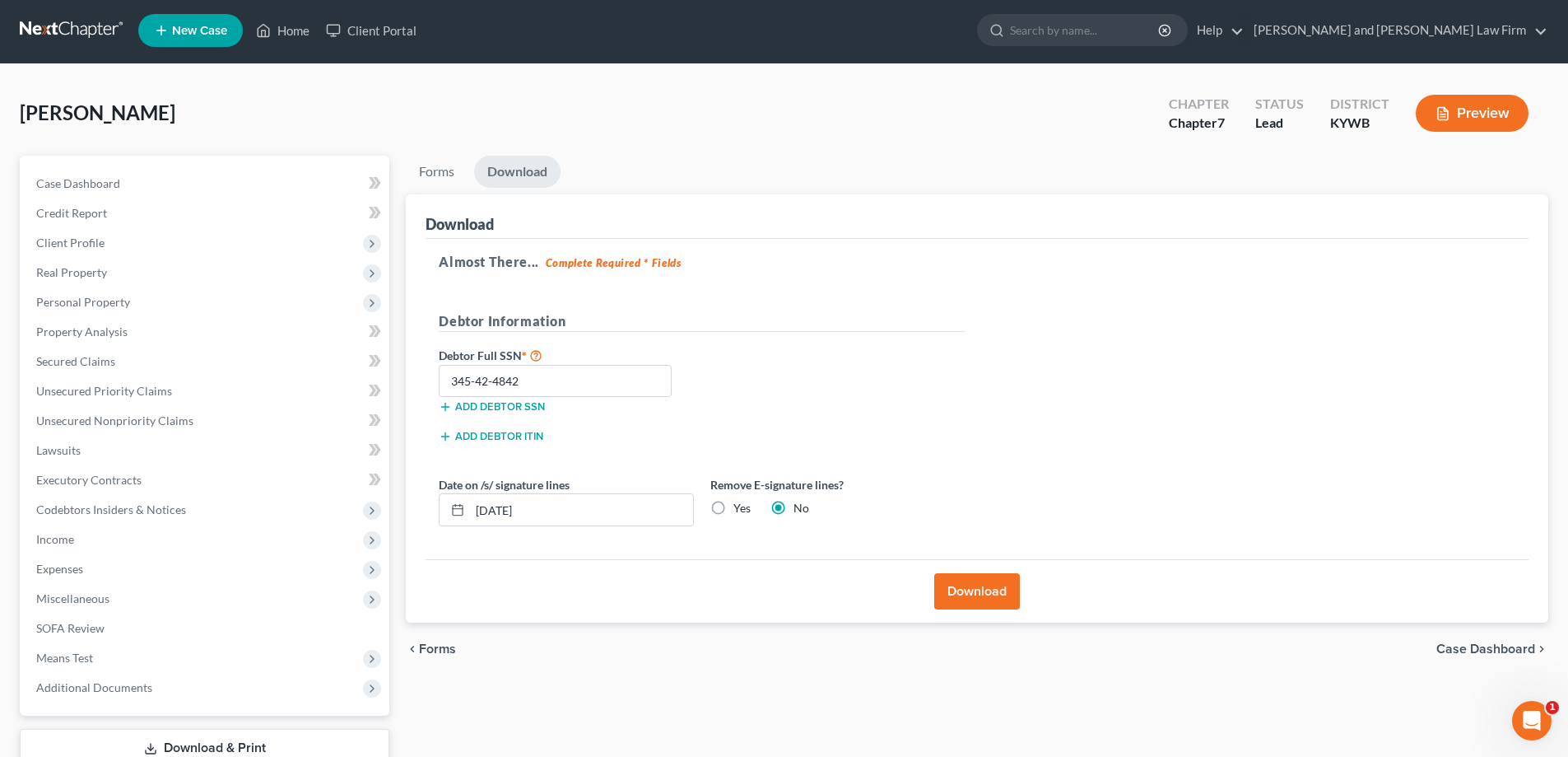
scroll to position [0, 0]
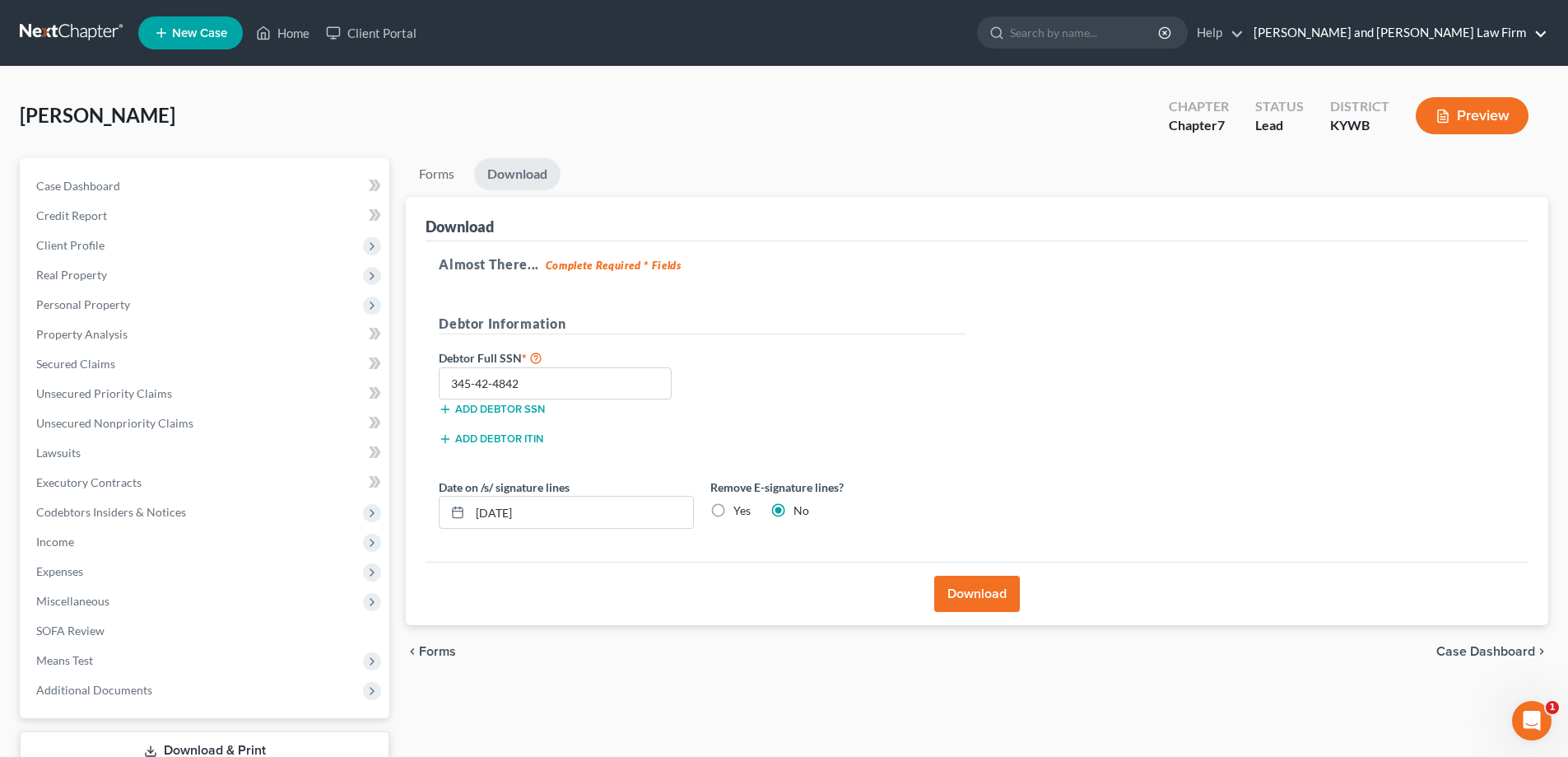
click at [1540, 34] on link "Gillenwater and Hampton Law Firm" at bounding box center [1397, 33] width 303 height 30
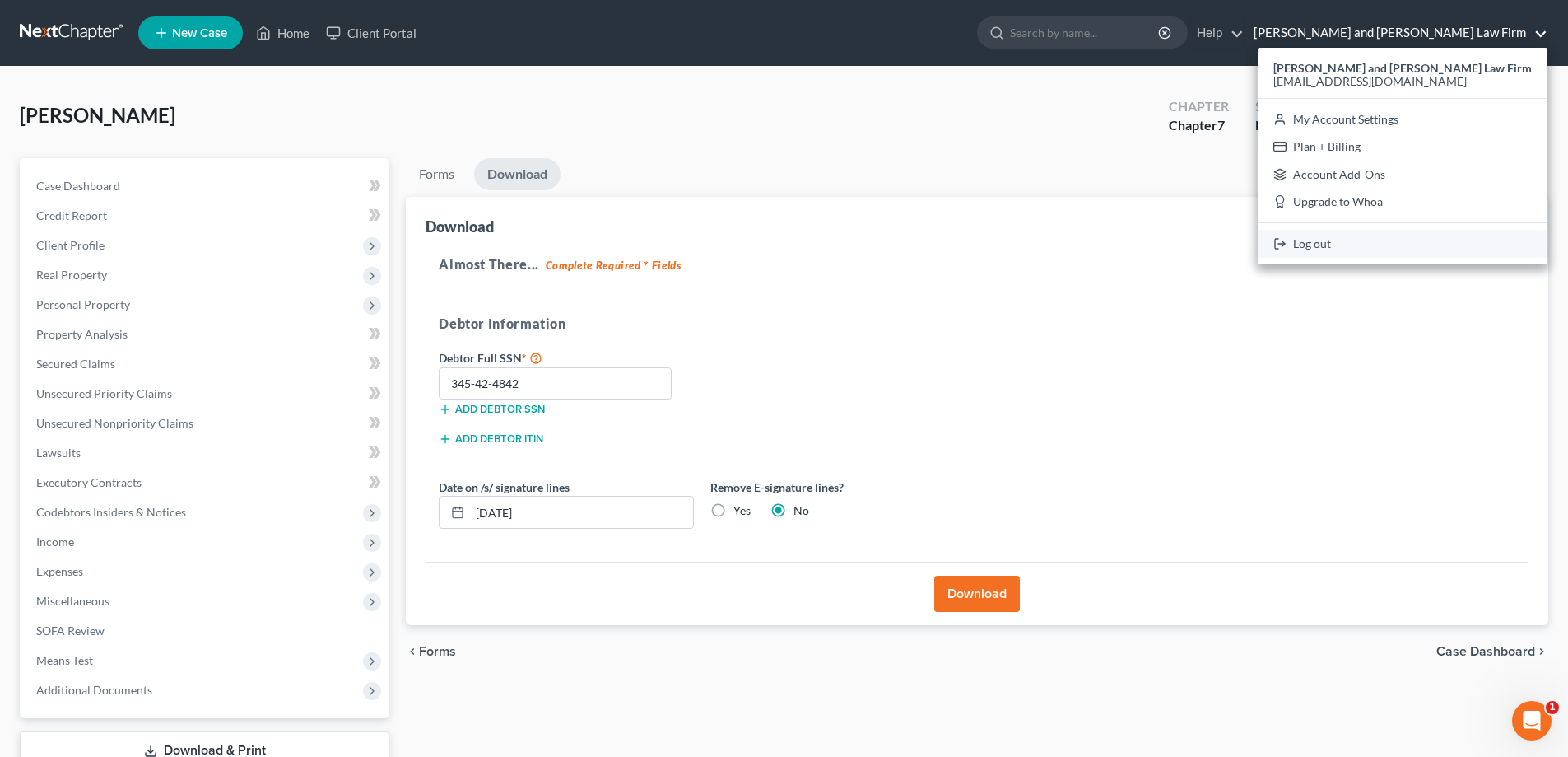
click at [1395, 243] on link "Log out" at bounding box center [1403, 244] width 290 height 28
